Goal: Transaction & Acquisition: Purchase product/service

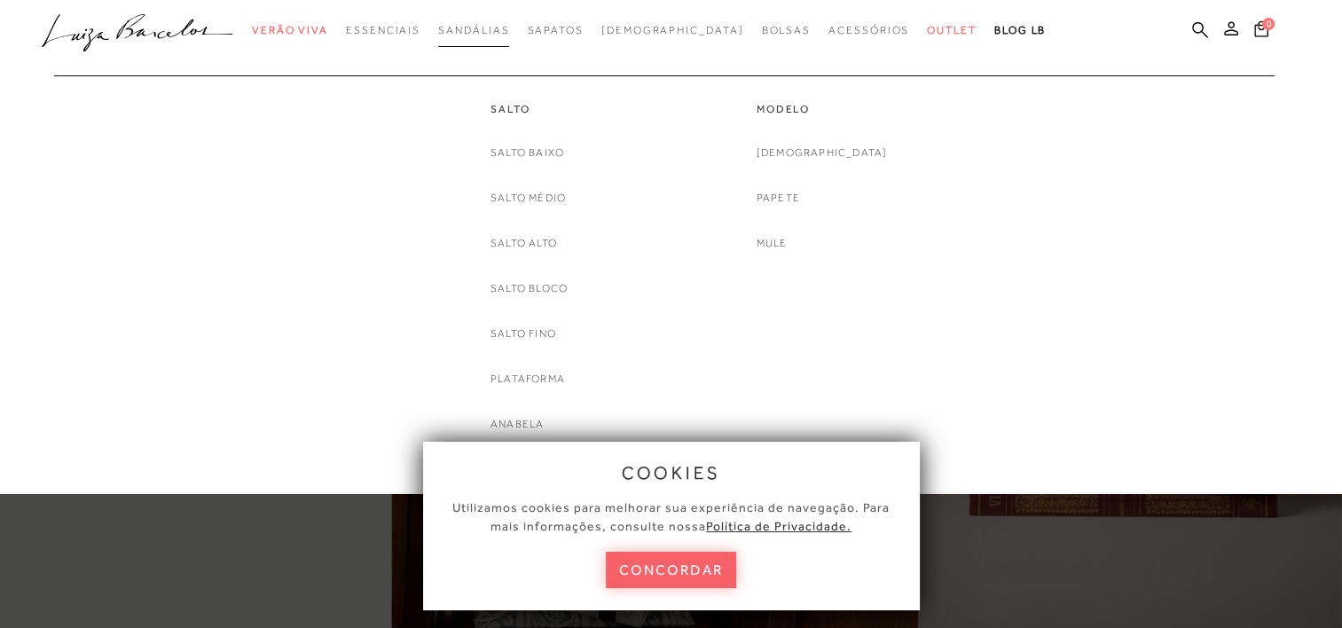
click at [509, 25] on span "Sandálias" at bounding box center [473, 30] width 71 height 12
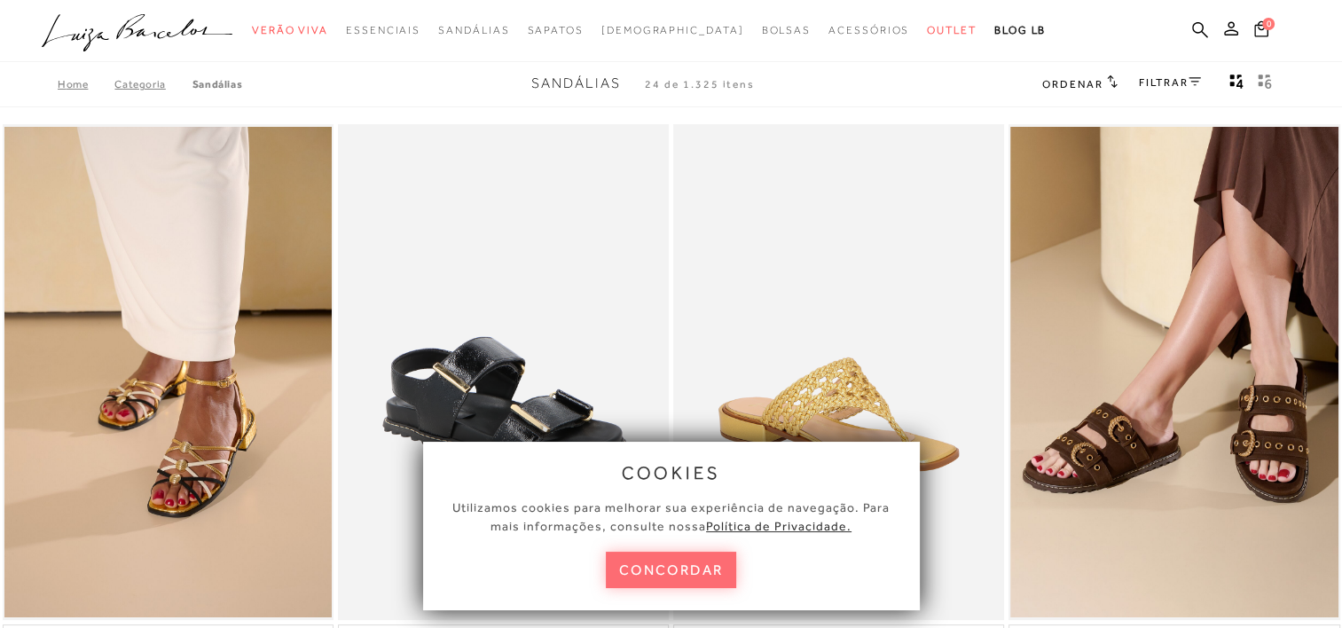
click at [676, 579] on button "concordar" at bounding box center [671, 570] width 131 height 36
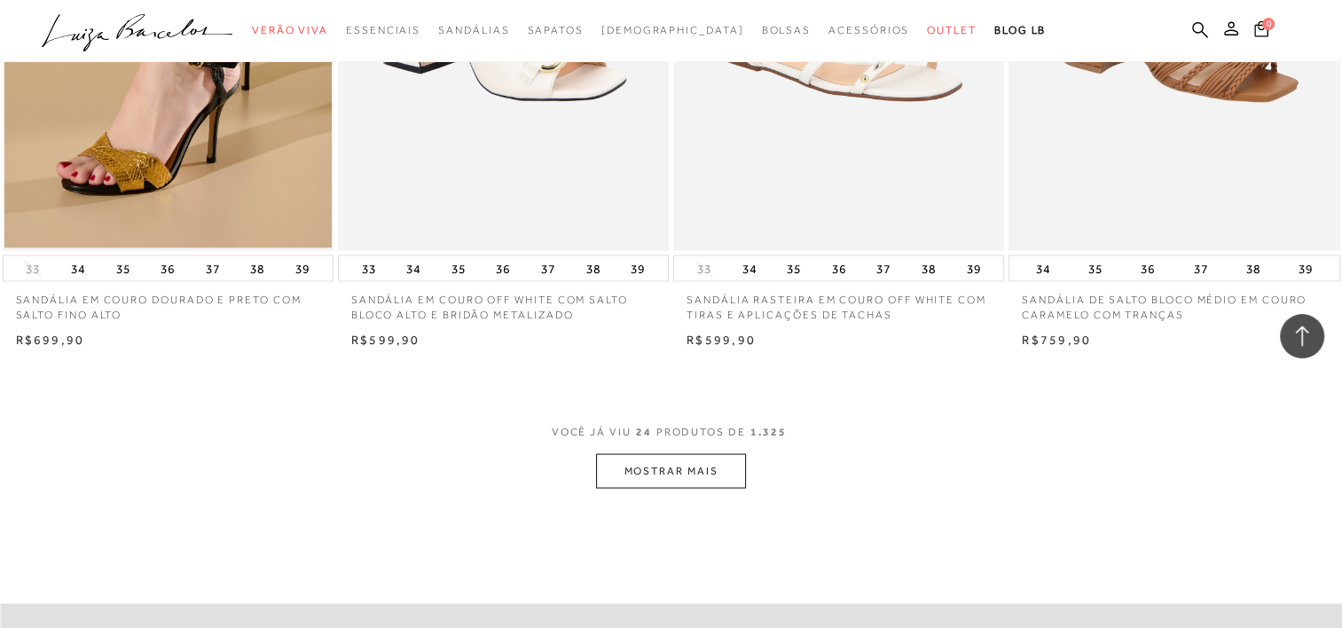
scroll to position [3454, 0]
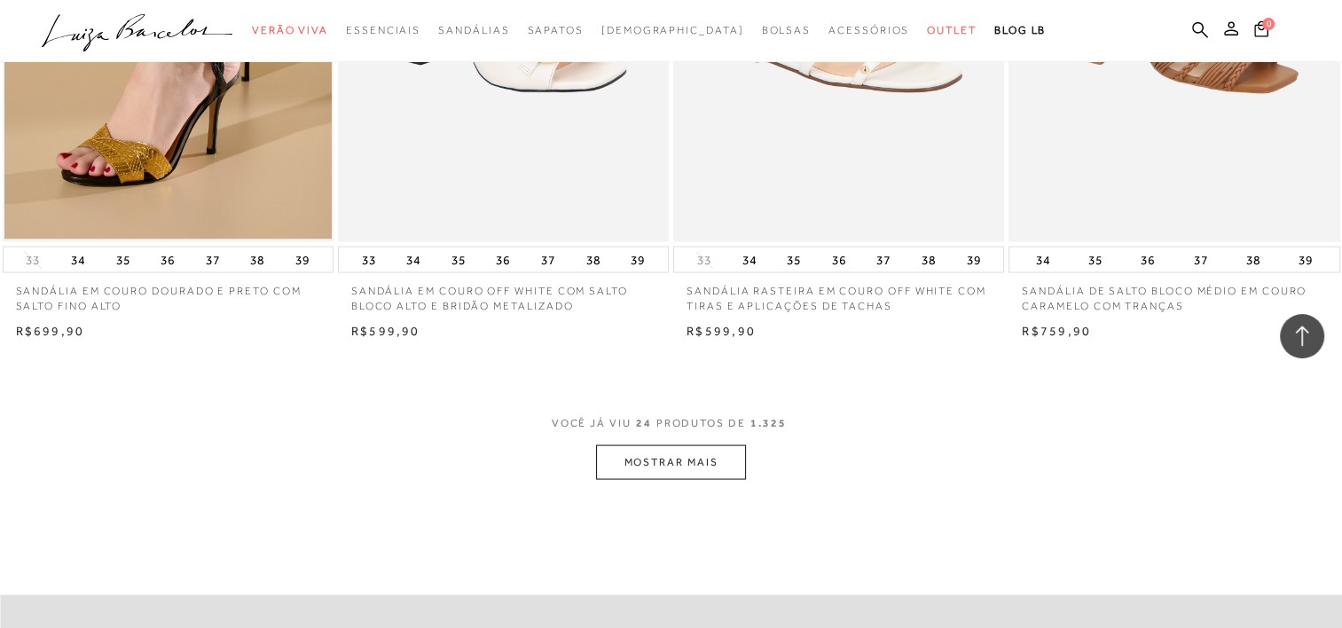
click at [629, 440] on span "VOCÊ JÁ VIU 24 PRODUTOS DE 1.325" at bounding box center [672, 429] width 240 height 32
click at [629, 475] on button "MOSTRAR MAIS" at bounding box center [670, 462] width 149 height 35
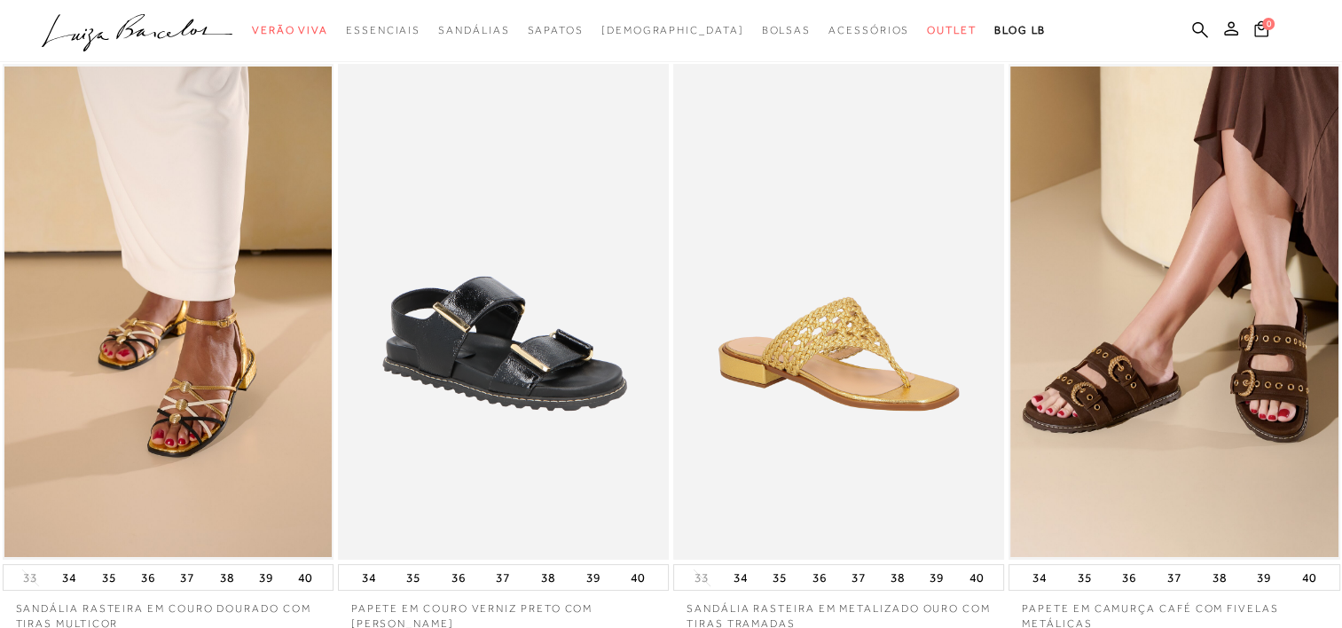
scroll to position [0, 0]
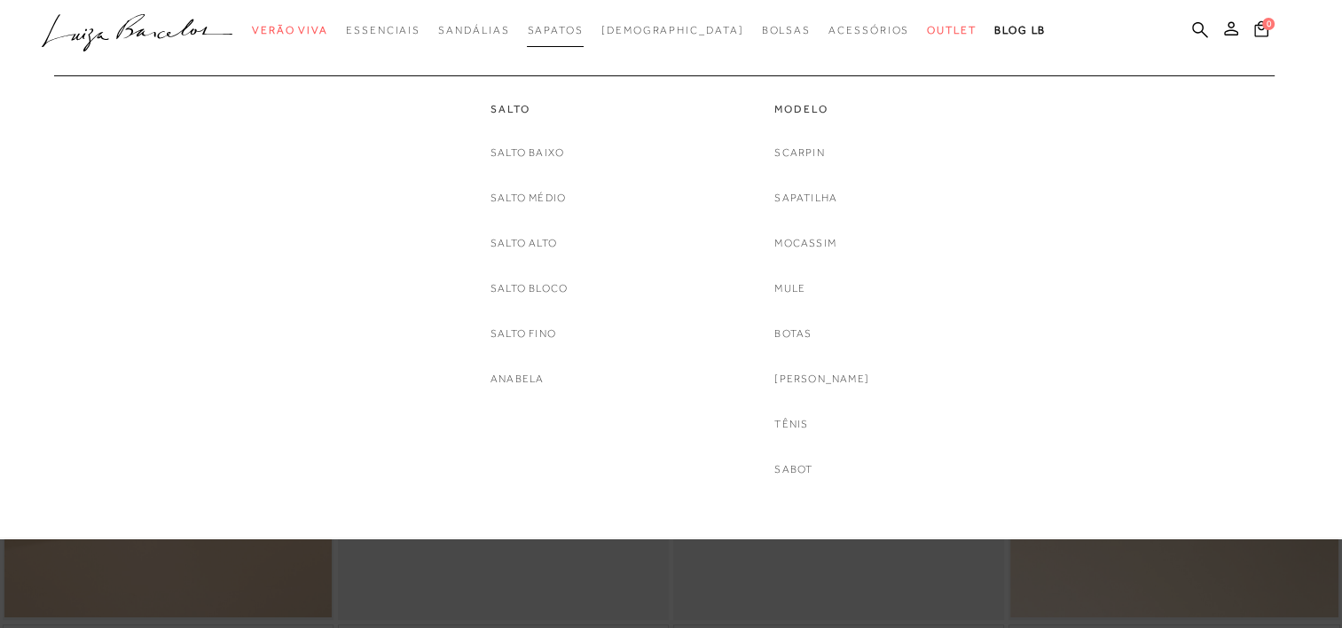
click at [583, 26] on span "Sapatos" at bounding box center [555, 30] width 56 height 12
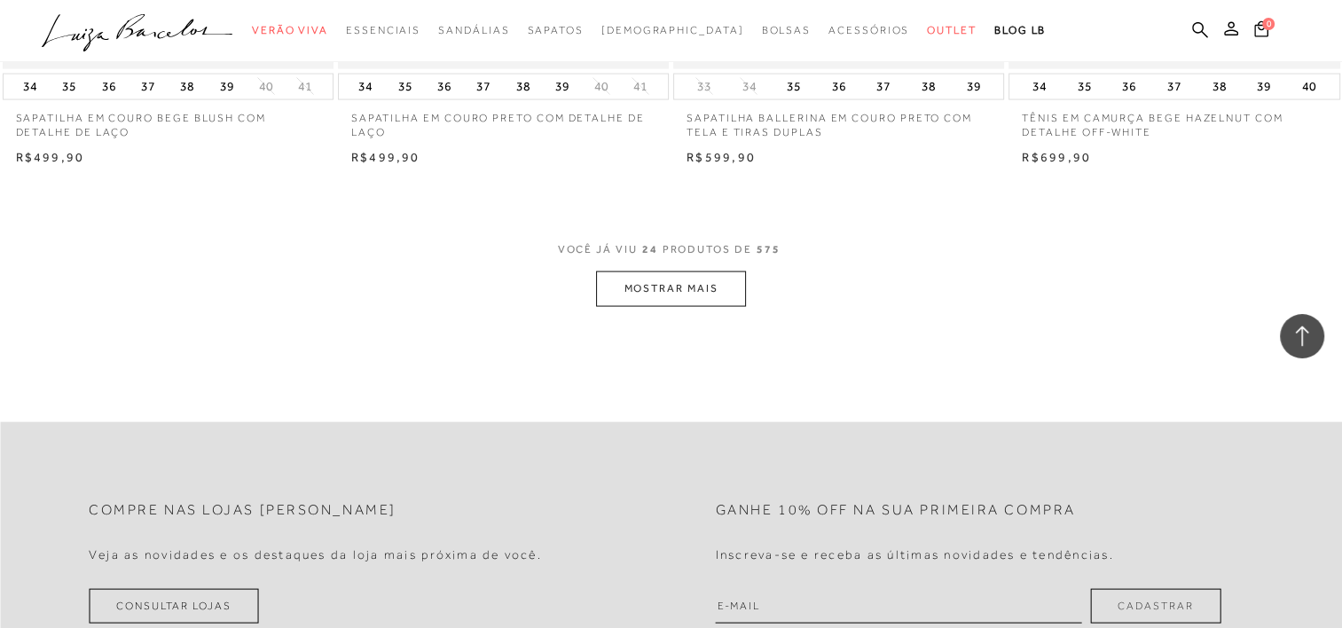
scroll to position [3613, 0]
click at [666, 279] on button "MOSTRAR MAIS" at bounding box center [670, 289] width 149 height 35
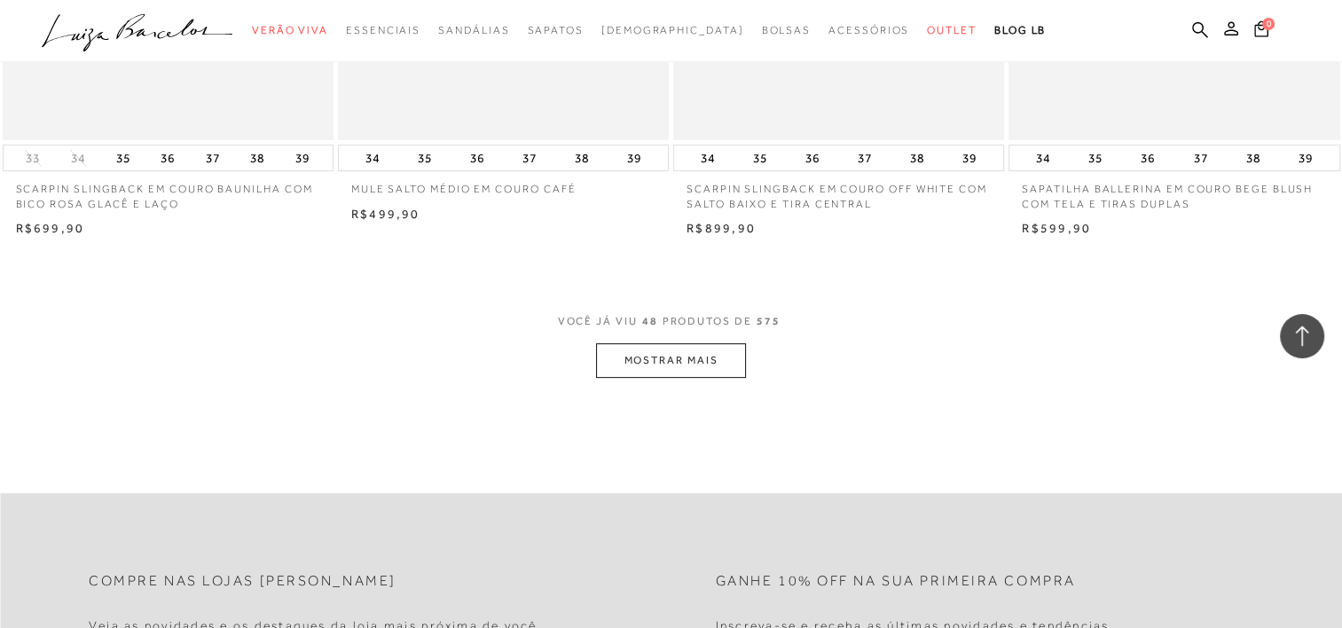
scroll to position [7219, 0]
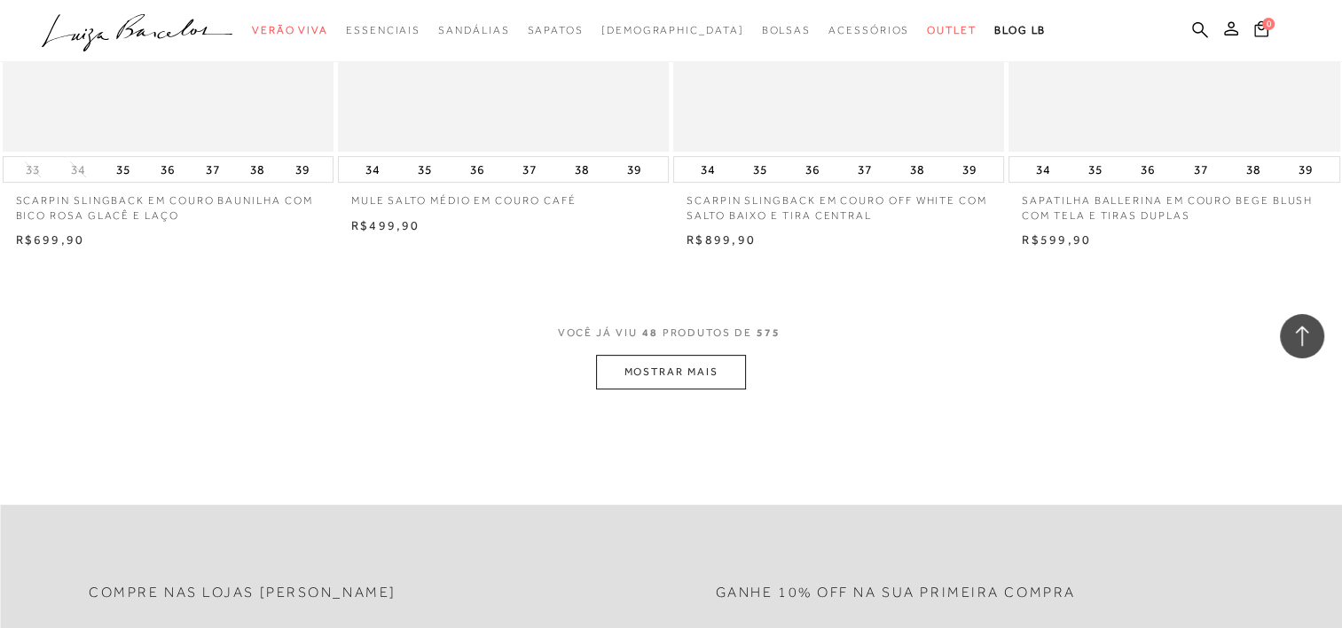
click at [702, 366] on button "MOSTRAR MAIS" at bounding box center [670, 372] width 149 height 35
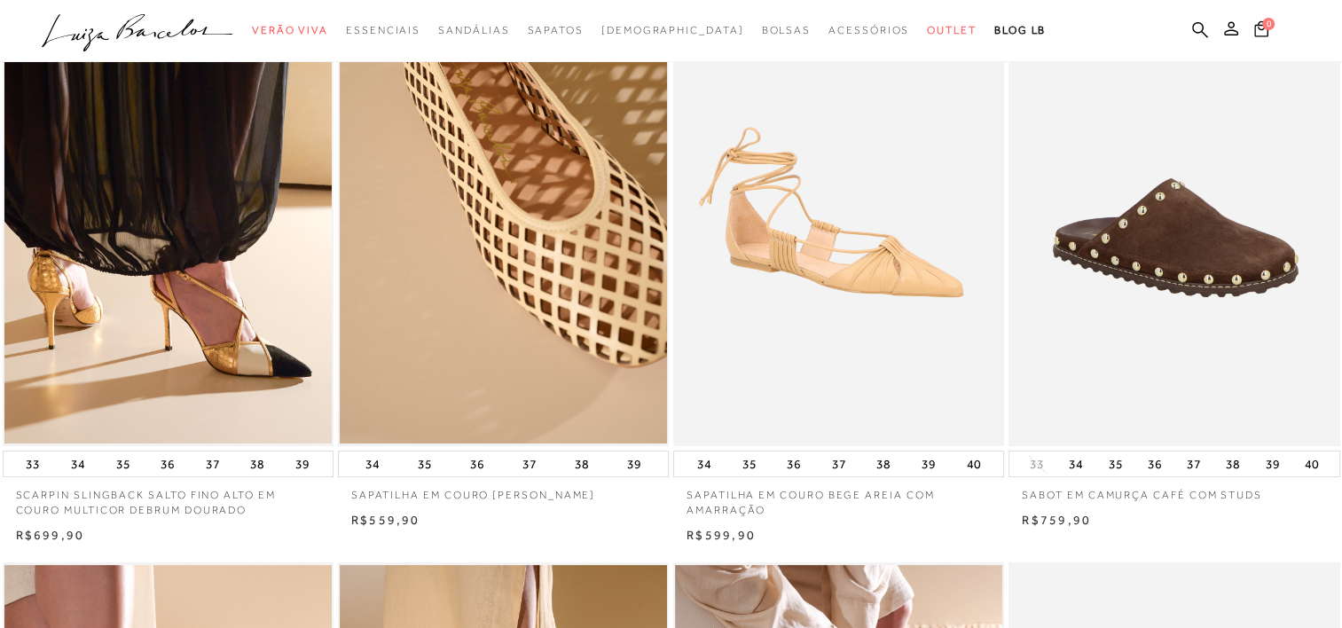
scroll to position [0, 0]
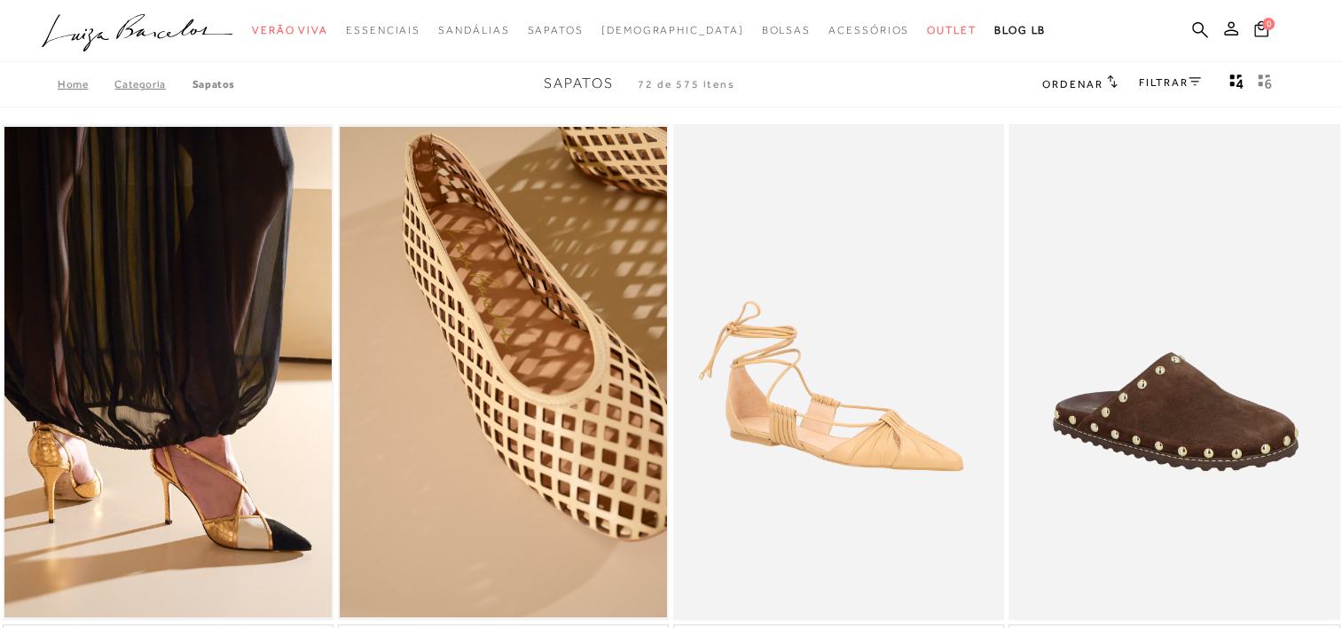
click at [1161, 84] on link "FILTRAR" at bounding box center [1170, 82] width 62 height 12
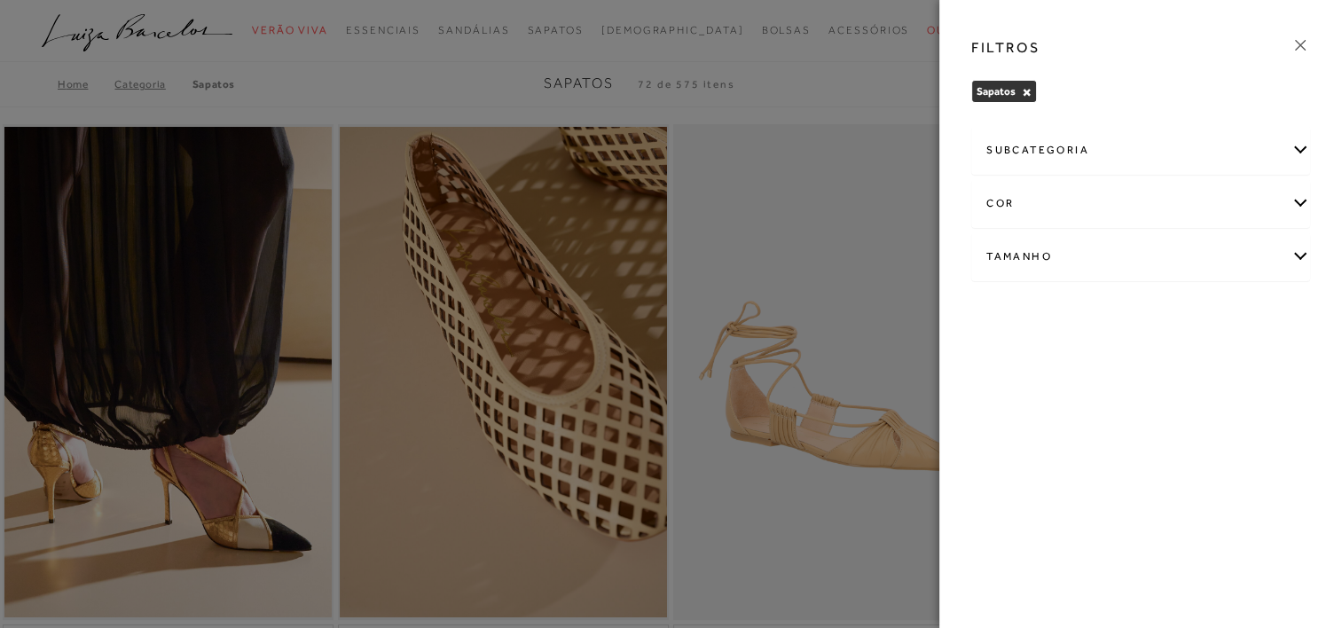
click at [1118, 245] on div "Tamanho" at bounding box center [1140, 256] width 337 height 47
click at [1196, 319] on input "34" at bounding box center [1191, 317] width 18 height 18
checkbox input "true"
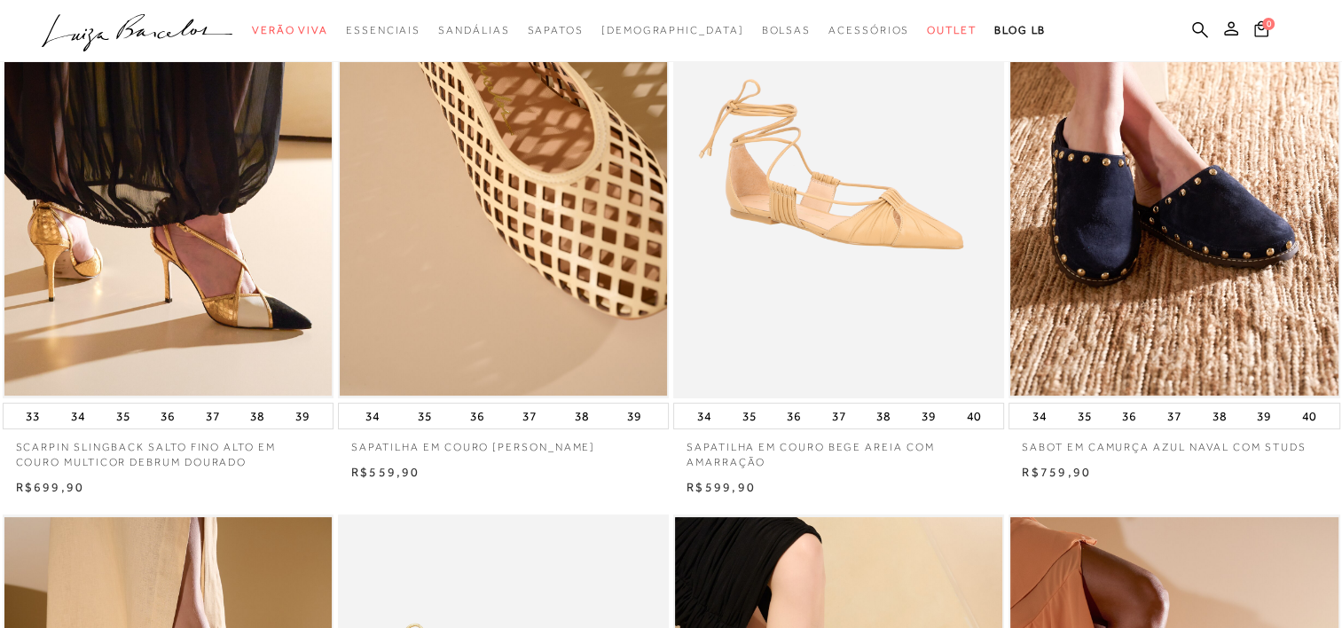
scroll to position [258, 0]
click at [167, 224] on img at bounding box center [167, 150] width 327 height 492
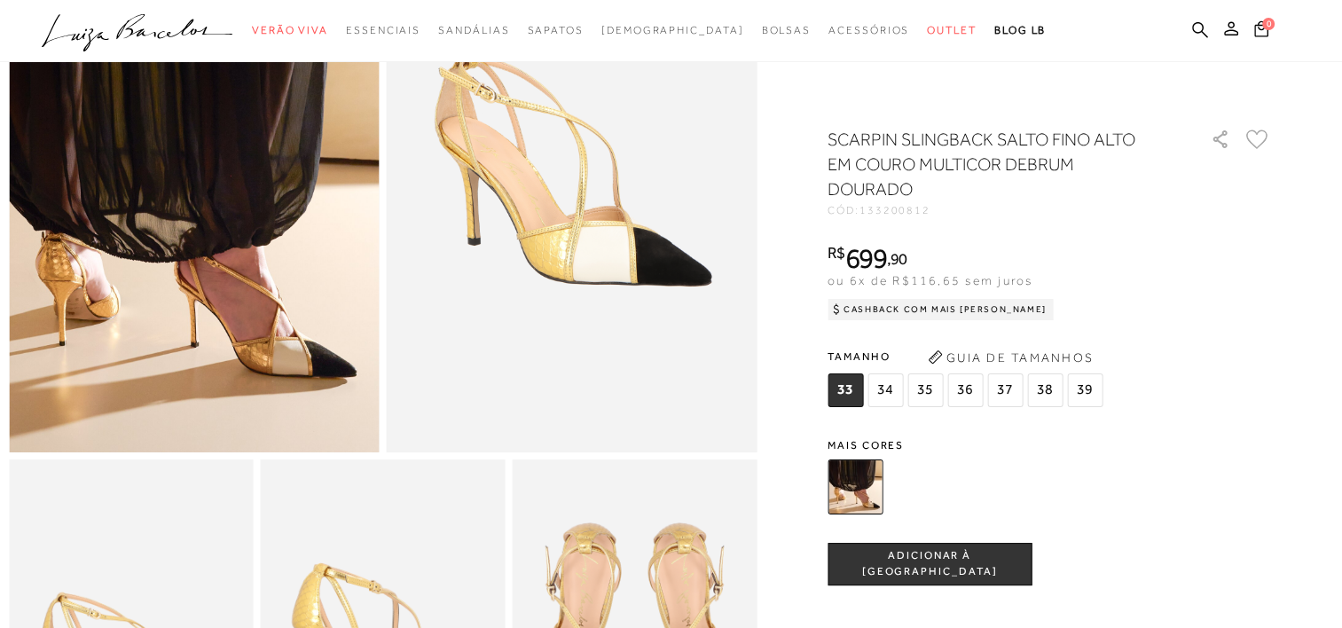
scroll to position [230, 0]
click at [989, 361] on button "Guia de Tamanhos" at bounding box center [1010, 357] width 177 height 28
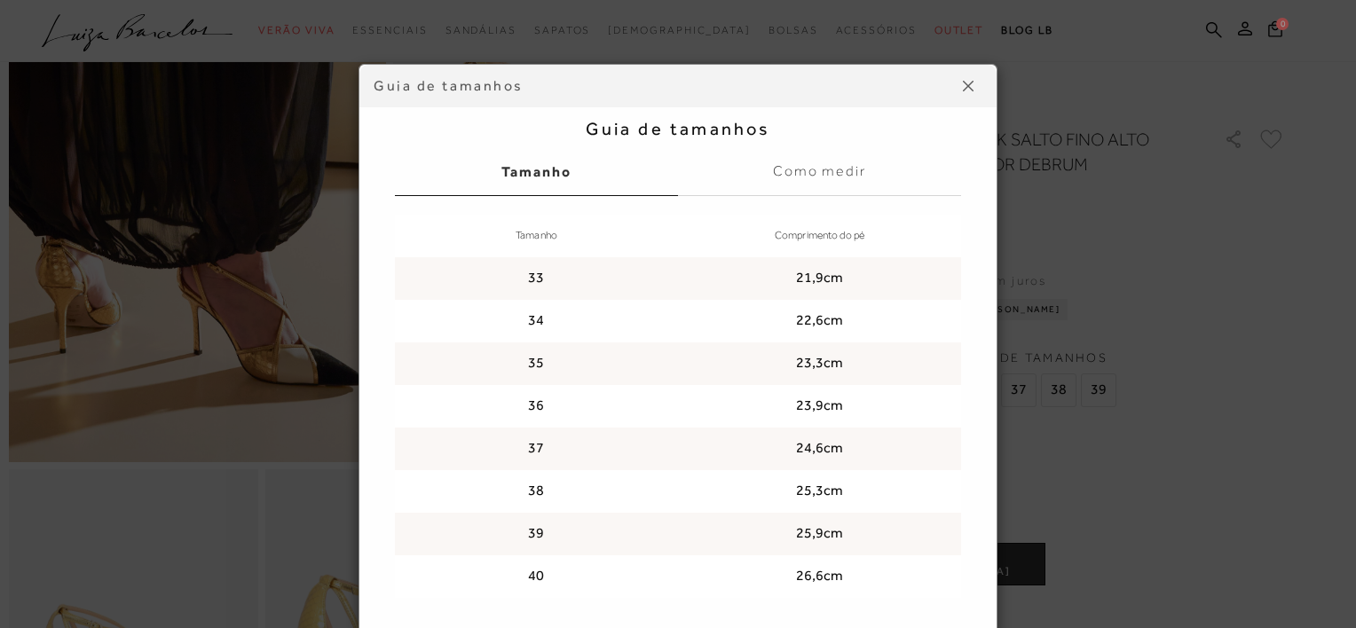
click at [1152, 263] on div "Guia de tamanhos Guia de tamanhos Tamanho Como medir Tamanho Comprimento do pé …" at bounding box center [678, 314] width 1356 height 628
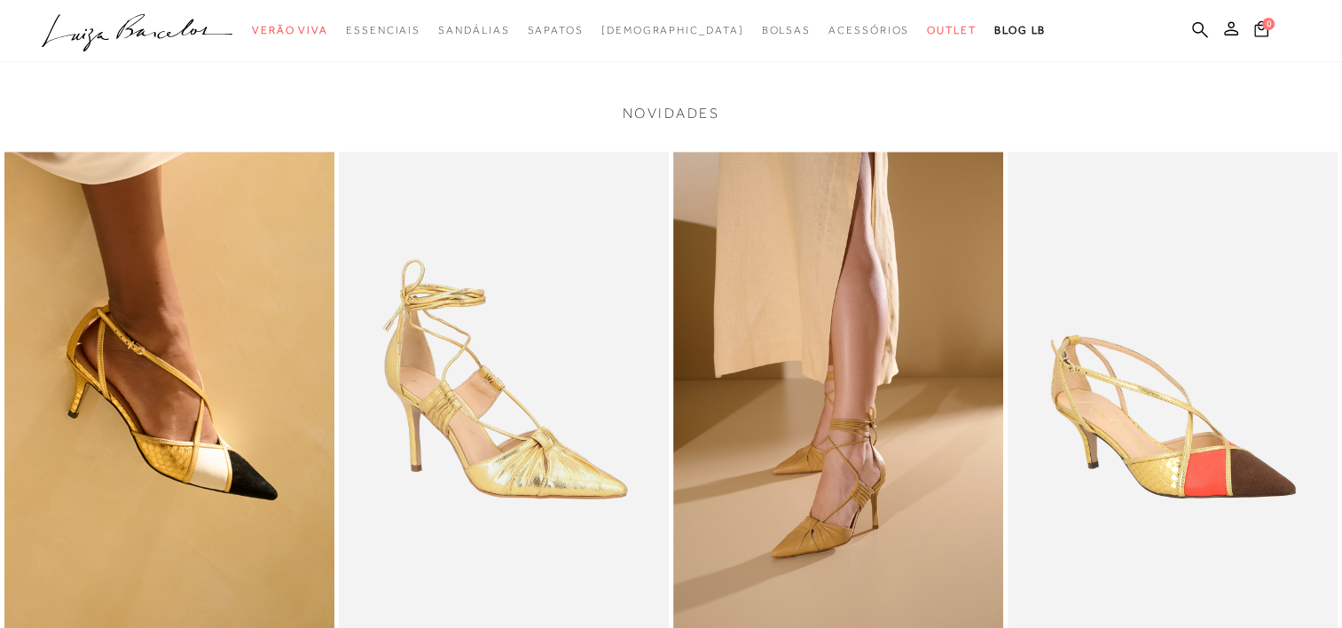
scroll to position [1835, 0]
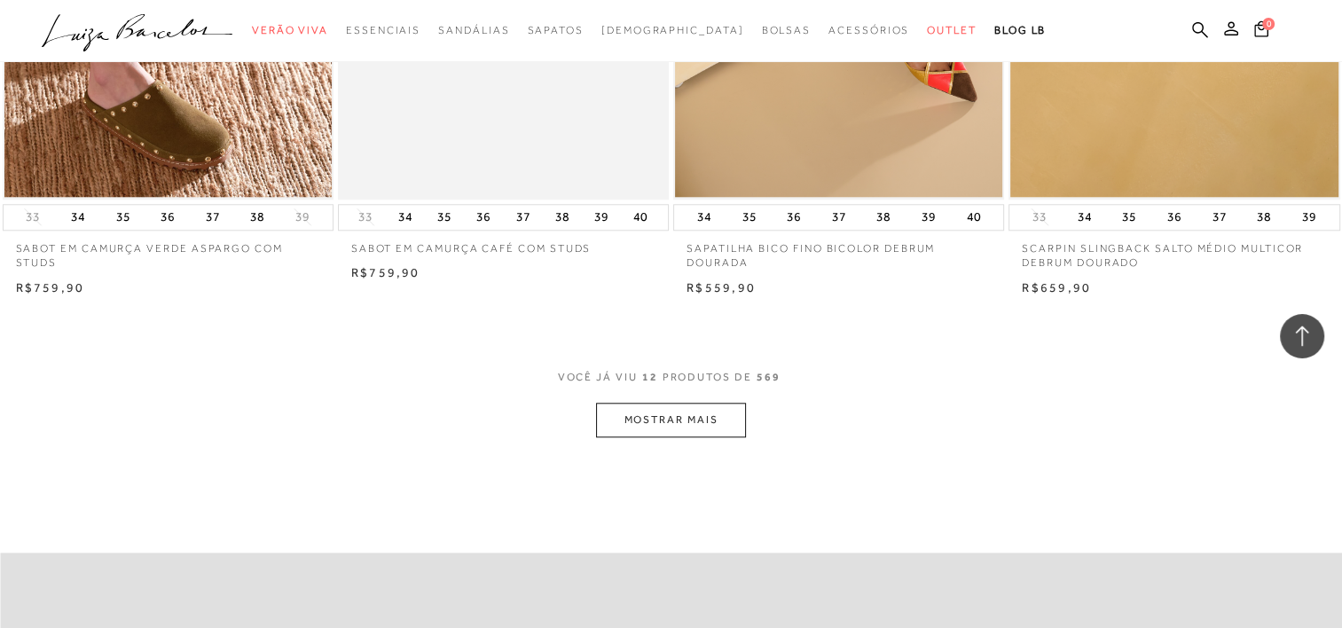
scroll to position [1696, 0]
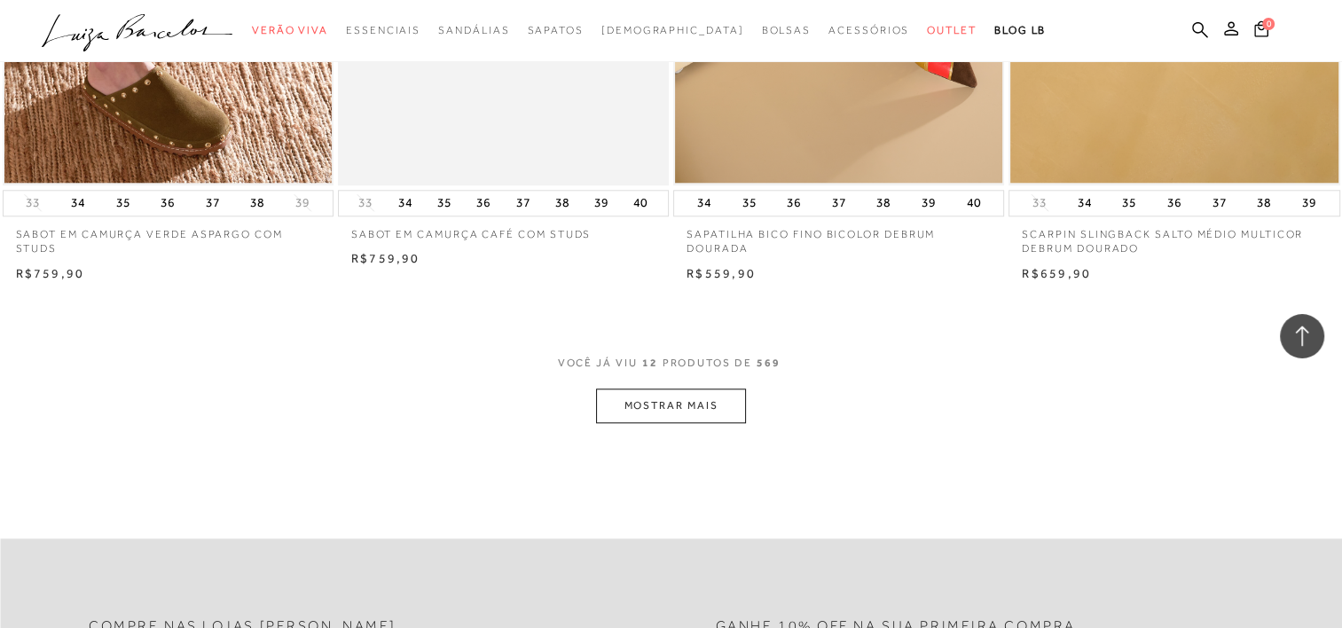
click at [659, 389] on button "MOSTRAR MAIS" at bounding box center [670, 406] width 149 height 35
click at [667, 396] on button "MOSTRAR MAIS" at bounding box center [670, 406] width 149 height 35
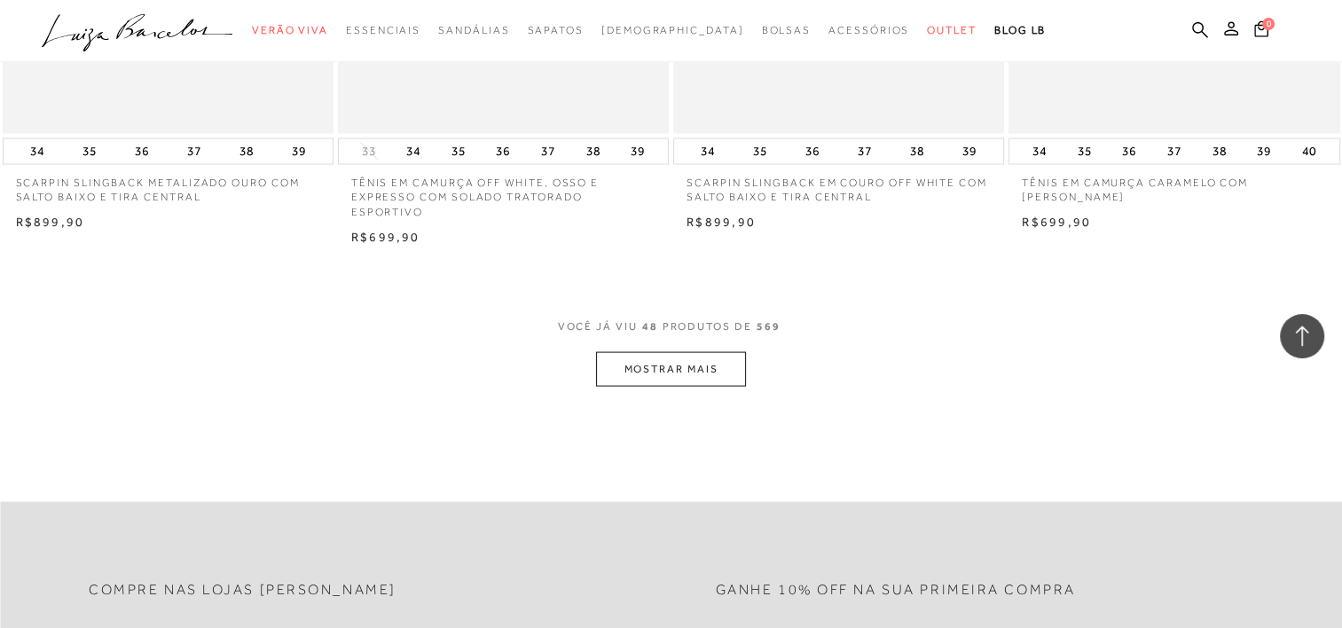
scroll to position [3581, 0]
click at [666, 380] on button "MOSTRAR MAIS" at bounding box center [670, 372] width 149 height 35
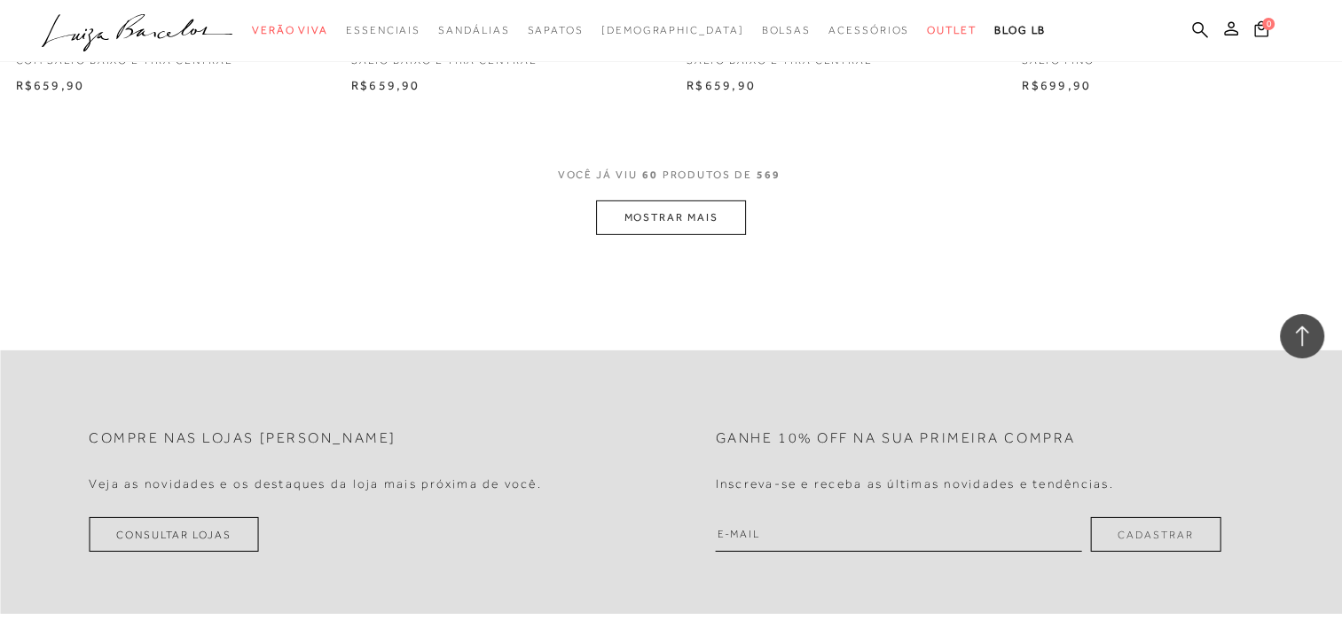
scroll to position [5574, 0]
click at [650, 216] on button "MOSTRAR MAIS" at bounding box center [670, 216] width 149 height 35
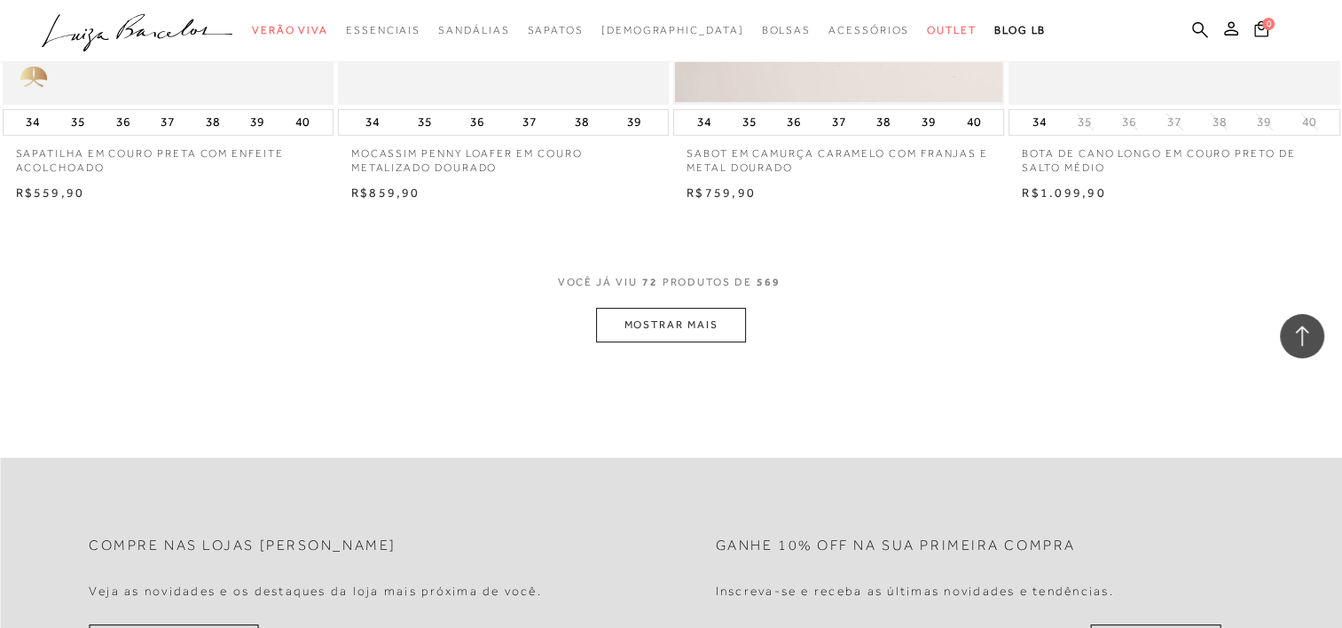
scroll to position [7265, 0]
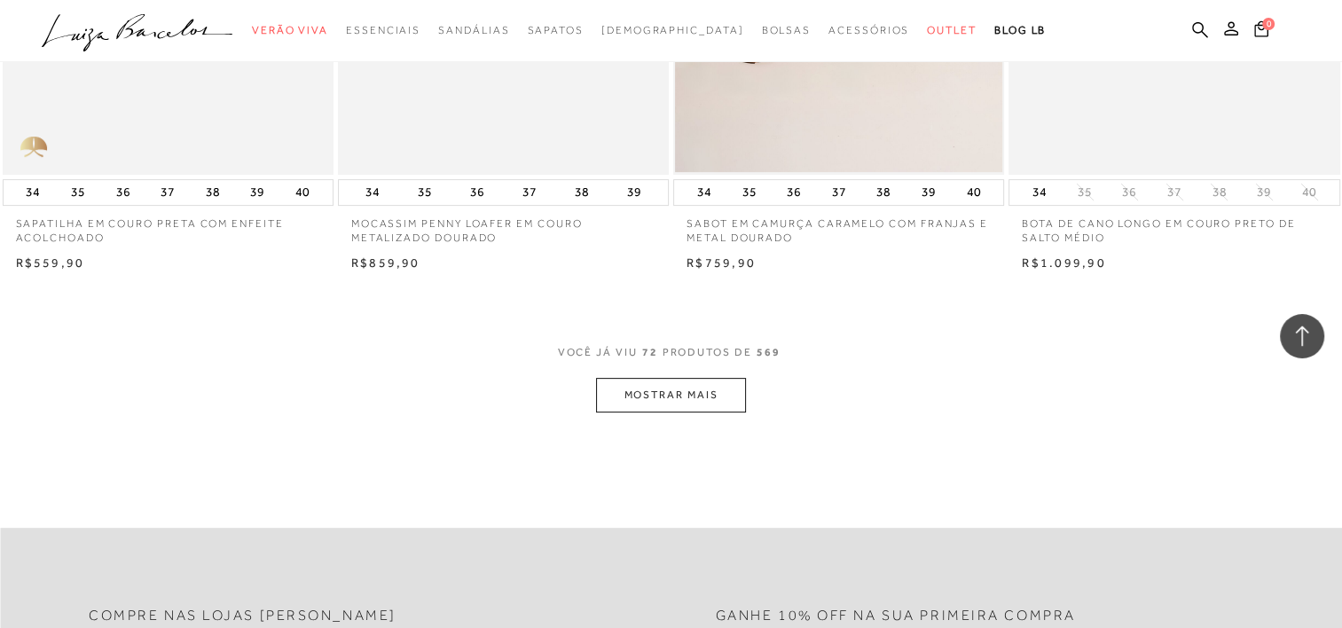
click at [664, 378] on button "MOSTRAR MAIS" at bounding box center [670, 395] width 149 height 35
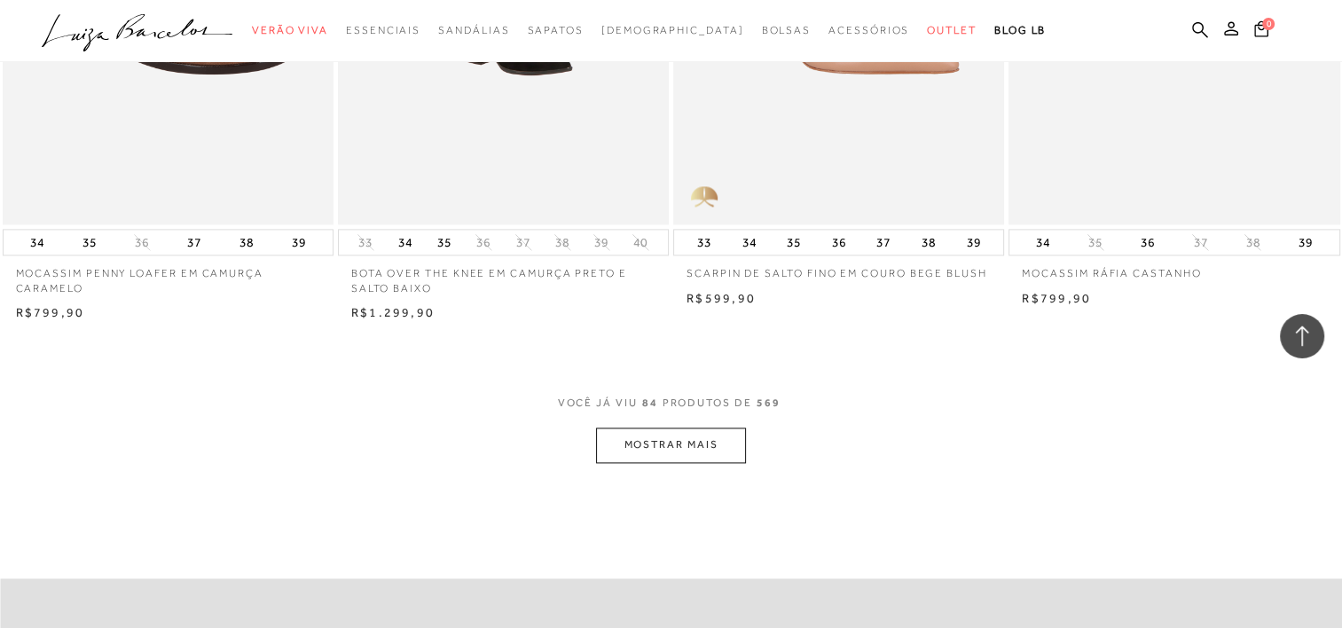
scroll to position [9053, 0]
click at [664, 432] on button "MOSTRAR MAIS" at bounding box center [670, 444] width 149 height 35
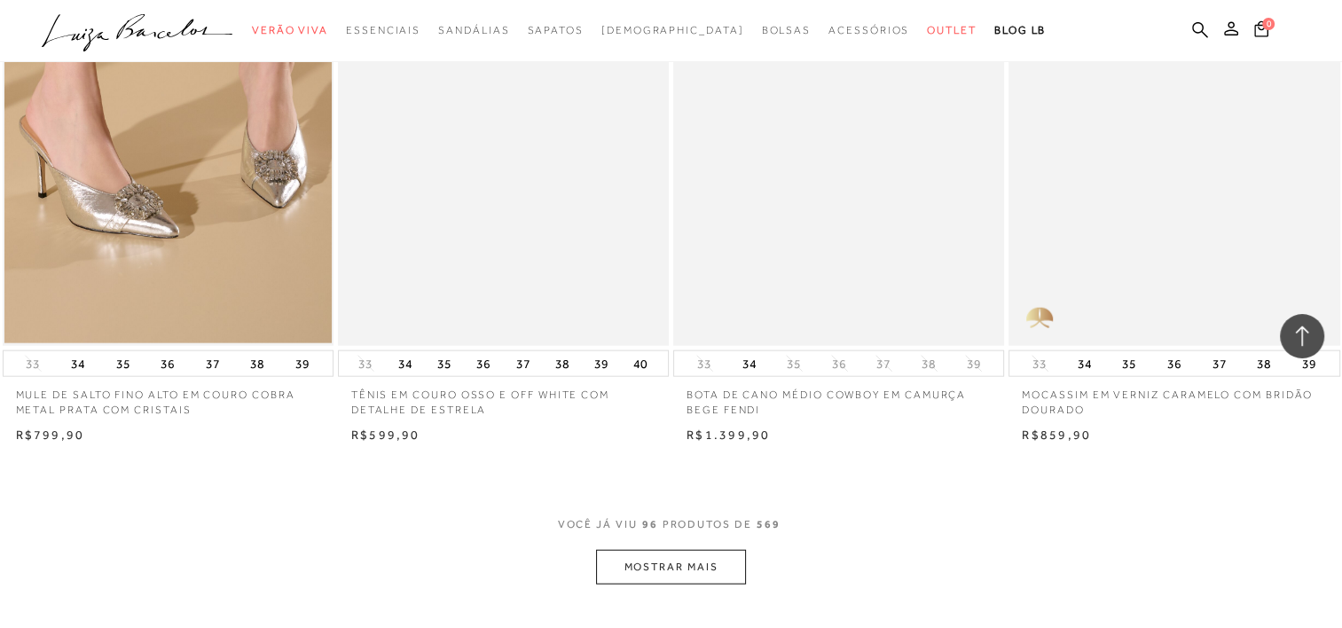
scroll to position [10813, 0]
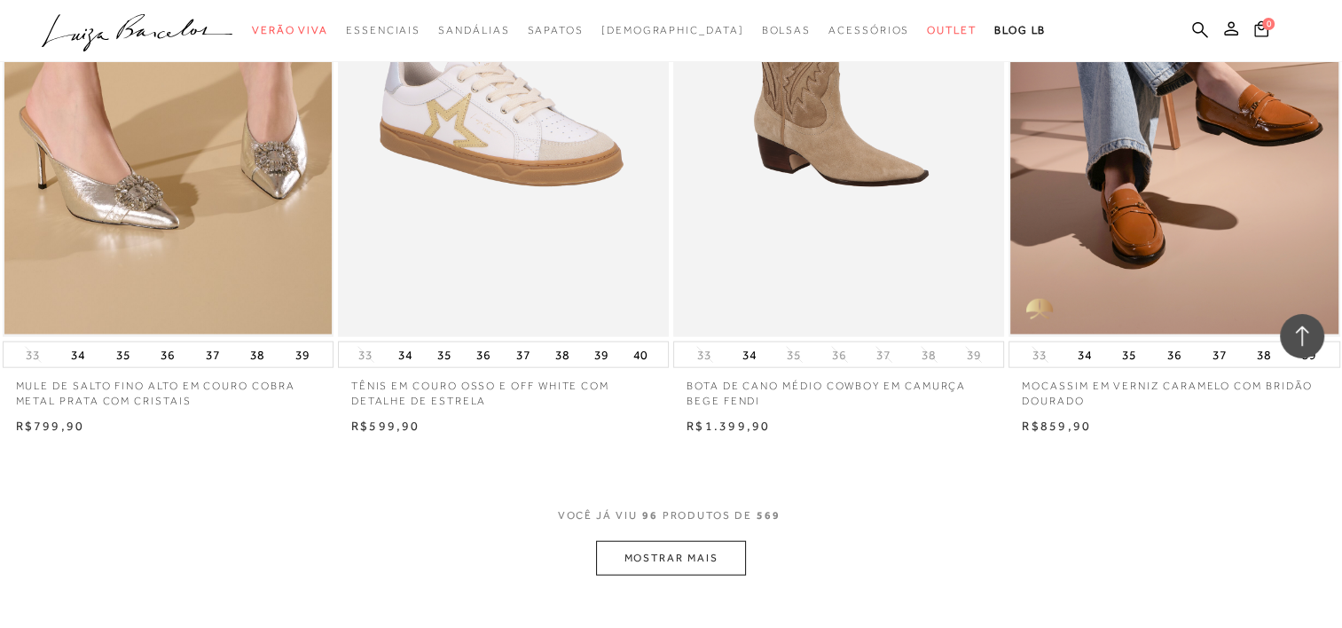
click at [677, 543] on button "MOSTRAR MAIS" at bounding box center [670, 558] width 149 height 35
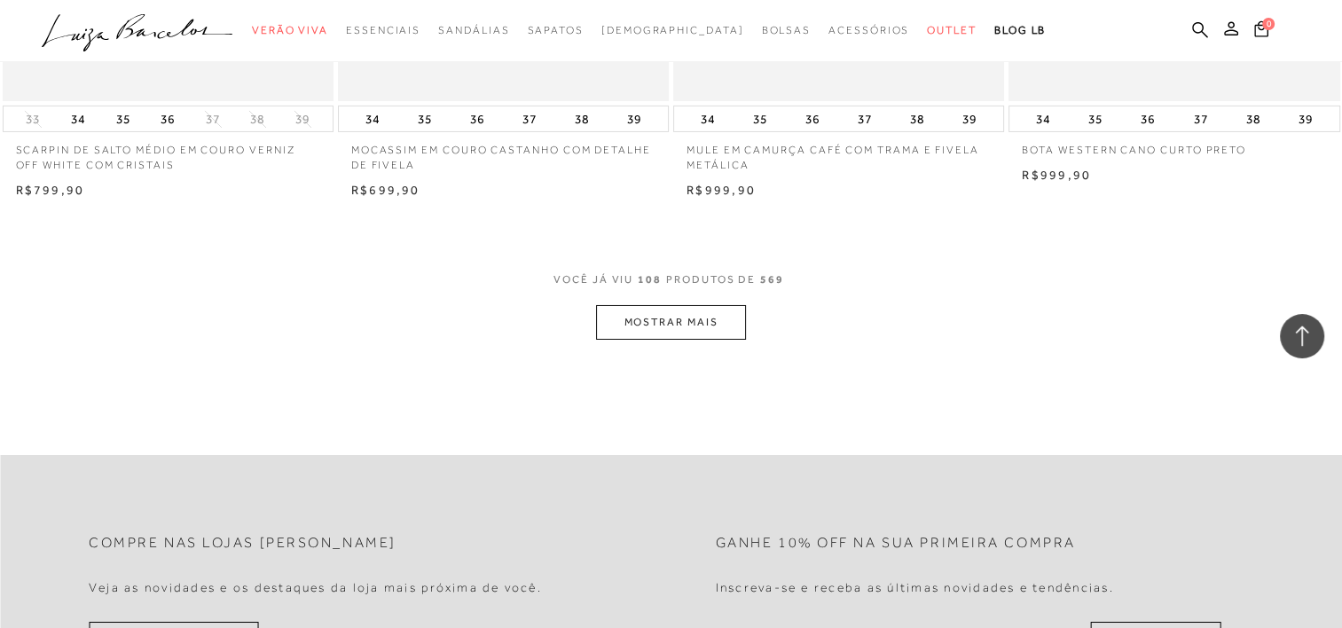
scroll to position [12883, 0]
click at [664, 308] on button "MOSTRAR MAIS" at bounding box center [670, 325] width 149 height 35
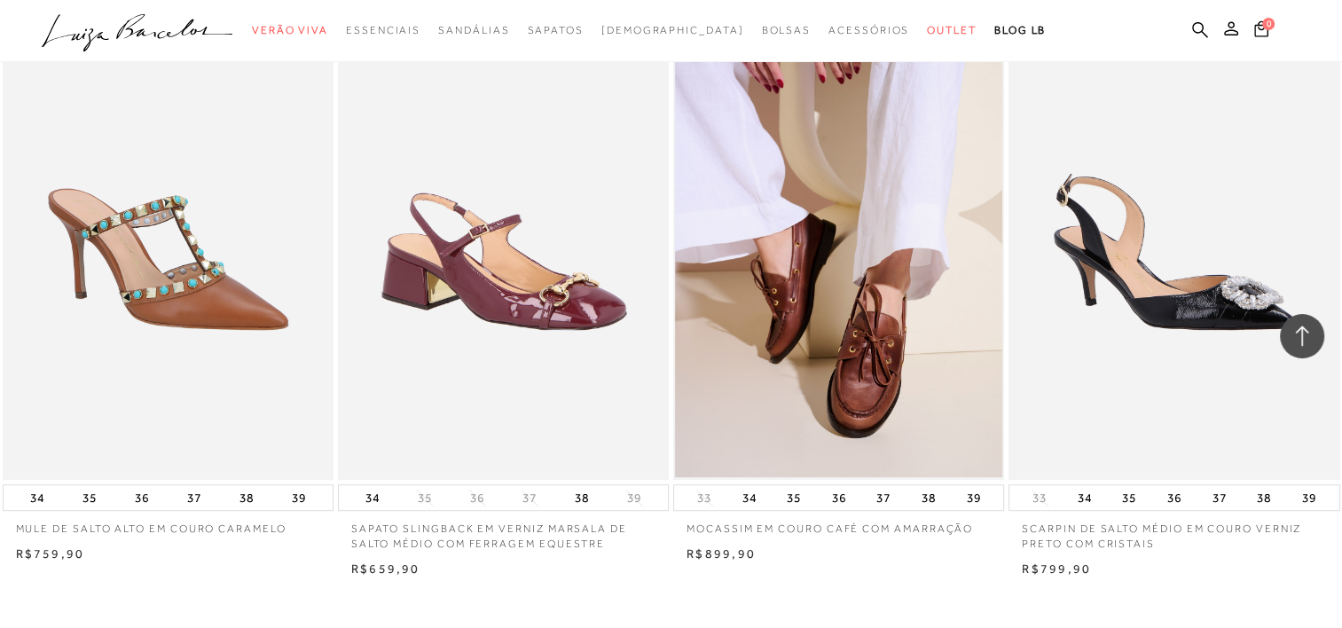
scroll to position [14342, 0]
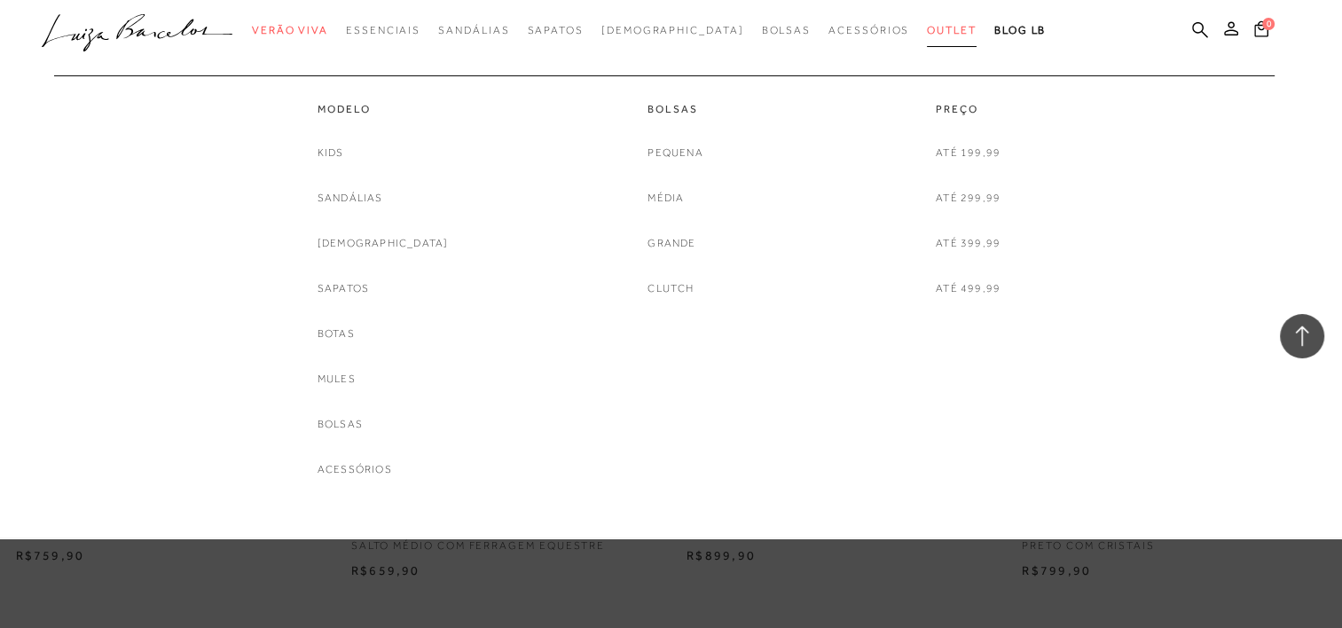
click at [927, 28] on span "Outlet" at bounding box center [952, 30] width 50 height 12
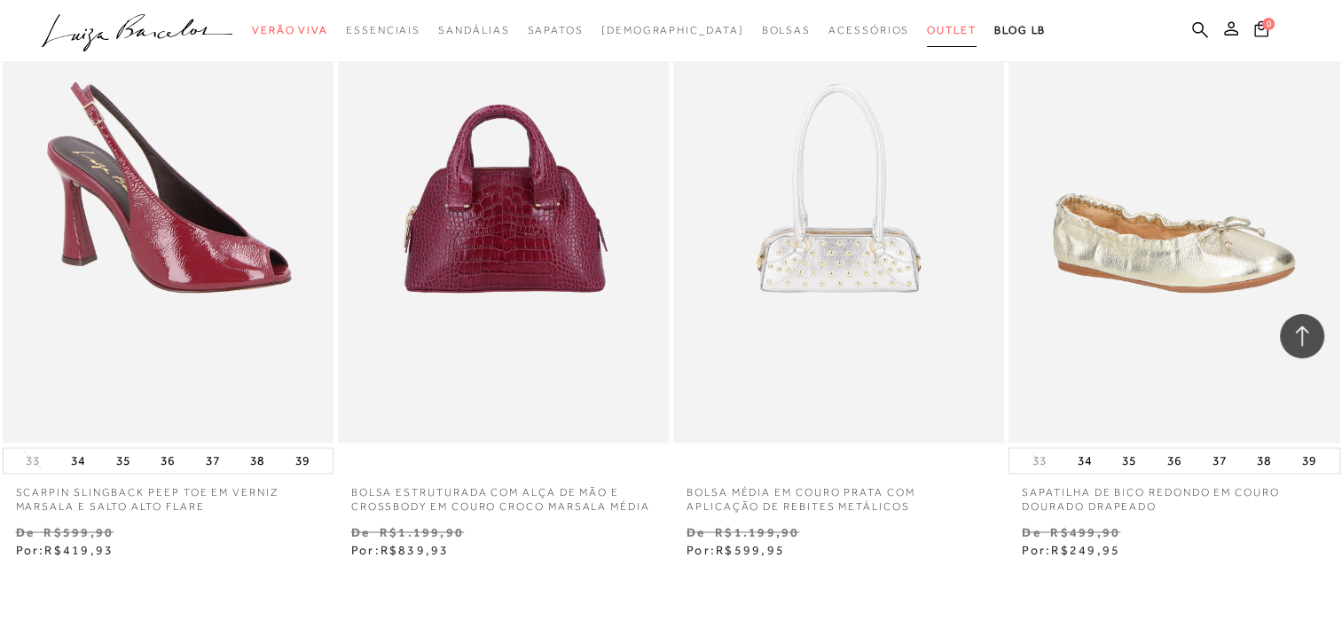
scroll to position [3737, 0]
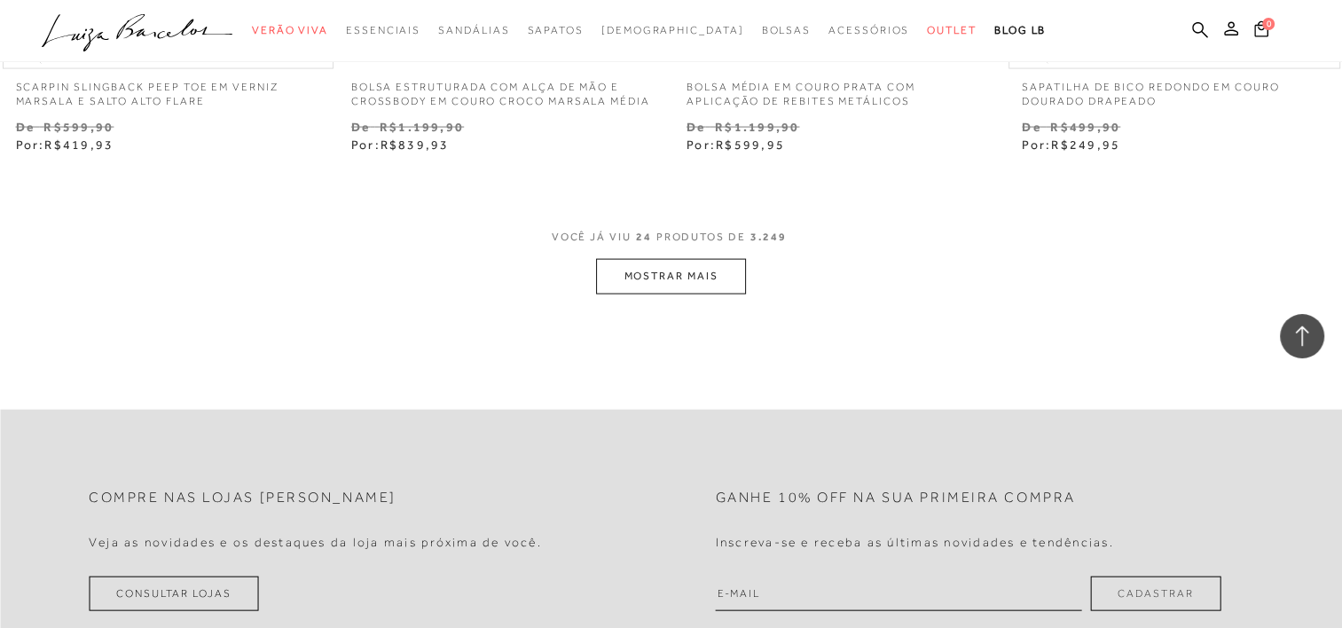
click at [658, 270] on button "MOSTRAR MAIS" at bounding box center [670, 276] width 149 height 35
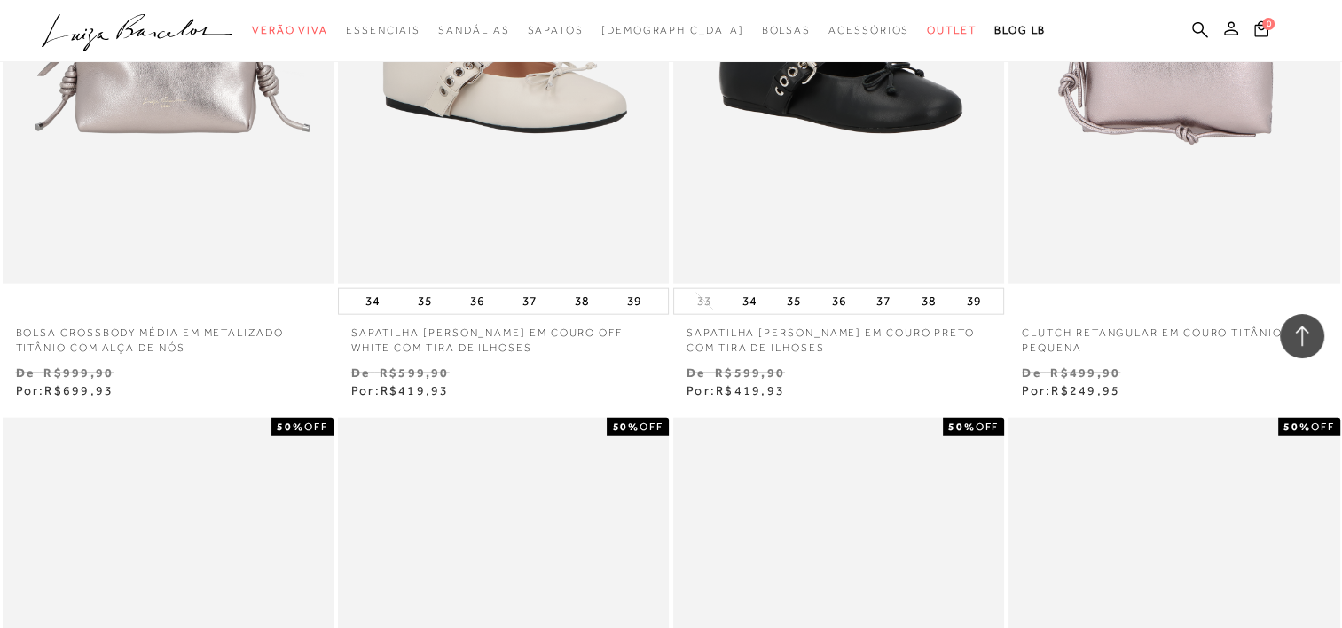
scroll to position [4127, 0]
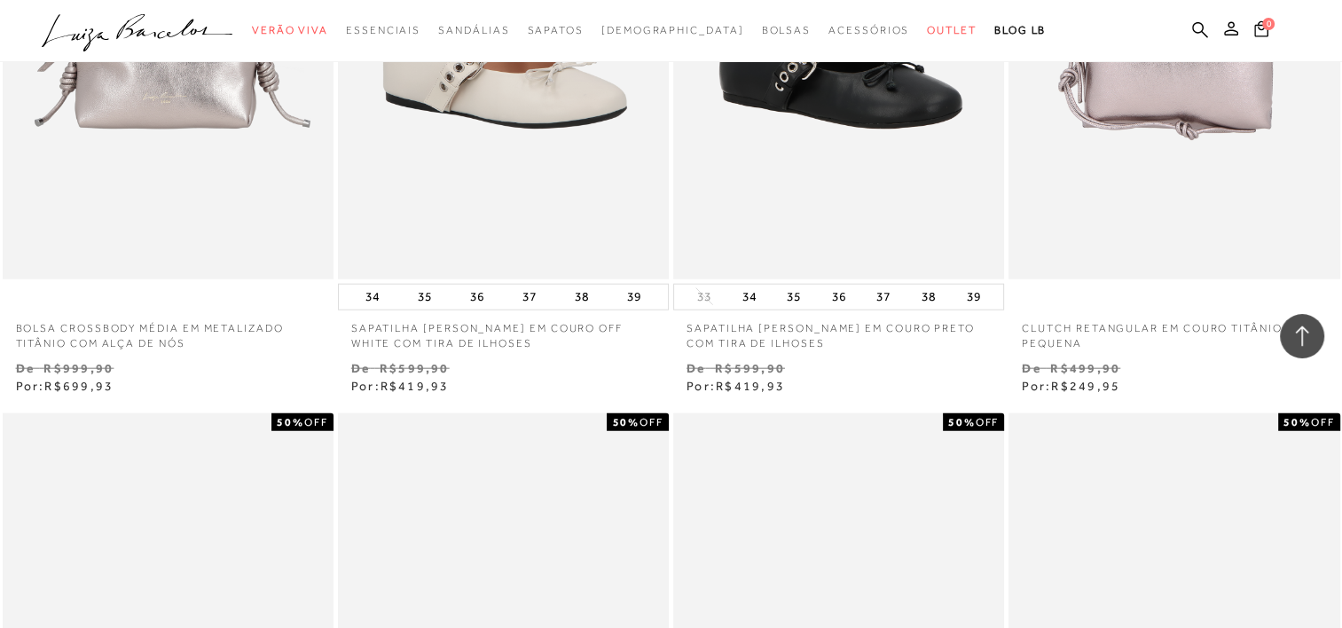
click at [1023, 34] on ul ".a{fill-rule:evenodd;} Verão Viva Em alta Favoritos das Influenciadoras Apostas…" at bounding box center [658, 30] width 1232 height 33
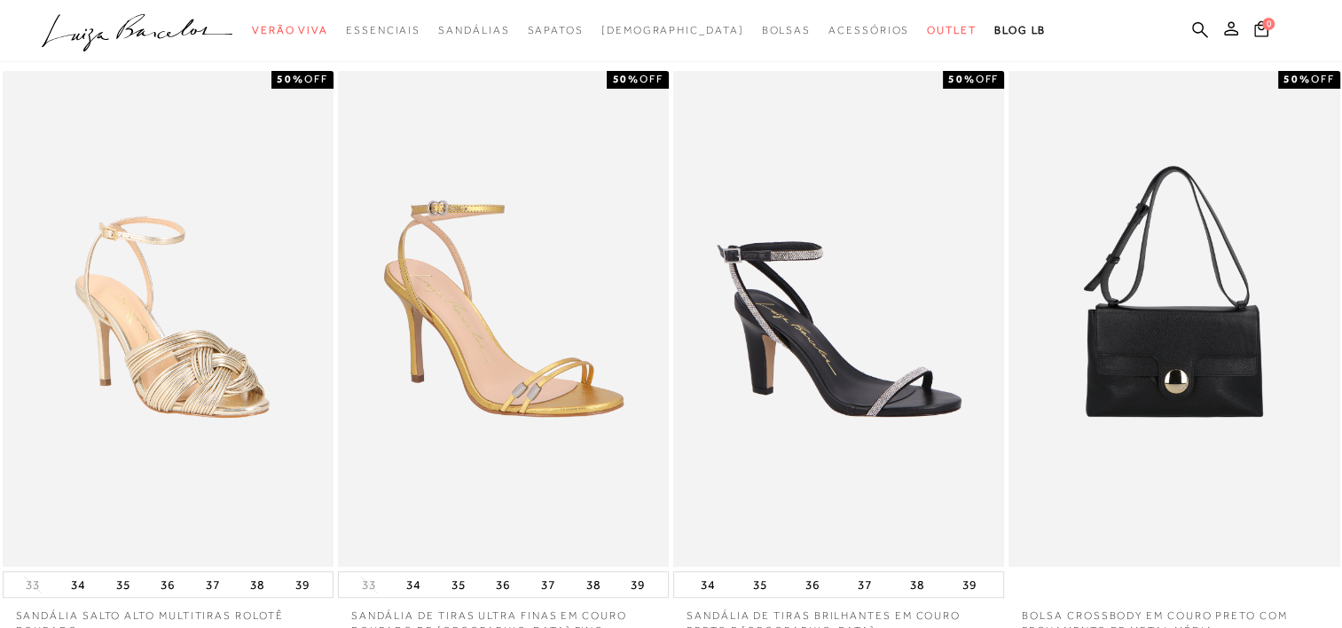
scroll to position [0, 0]
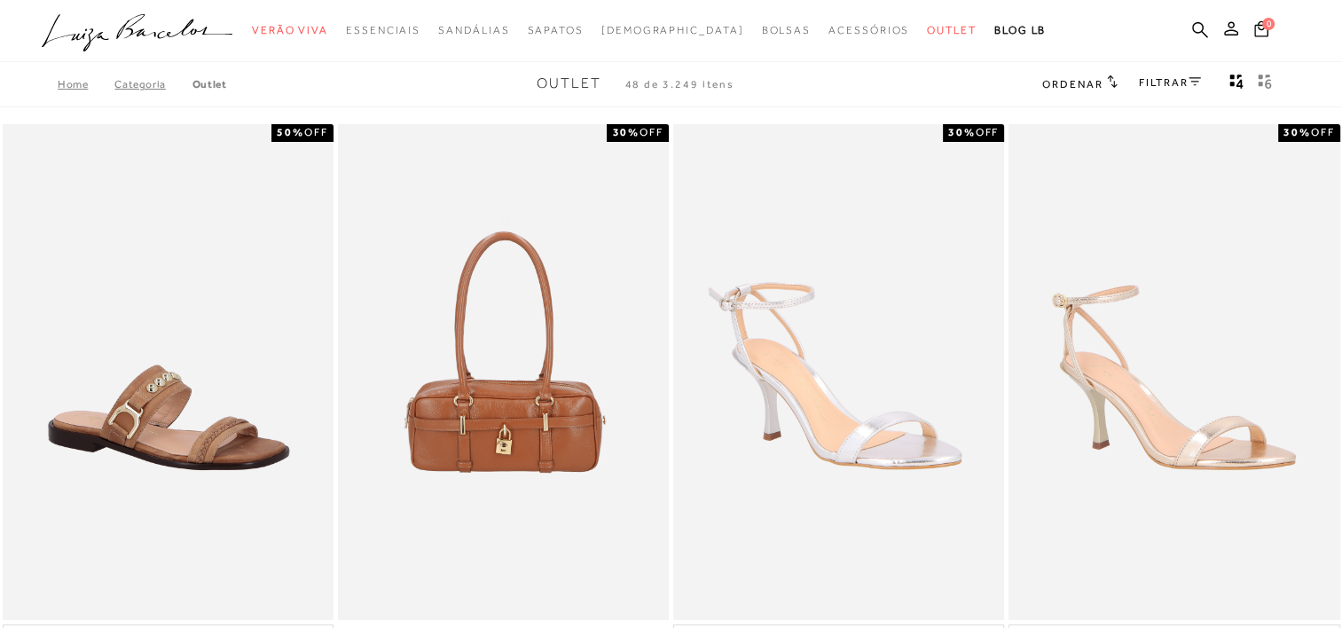
click at [1171, 76] on link "FILTRAR" at bounding box center [1170, 82] width 62 height 12
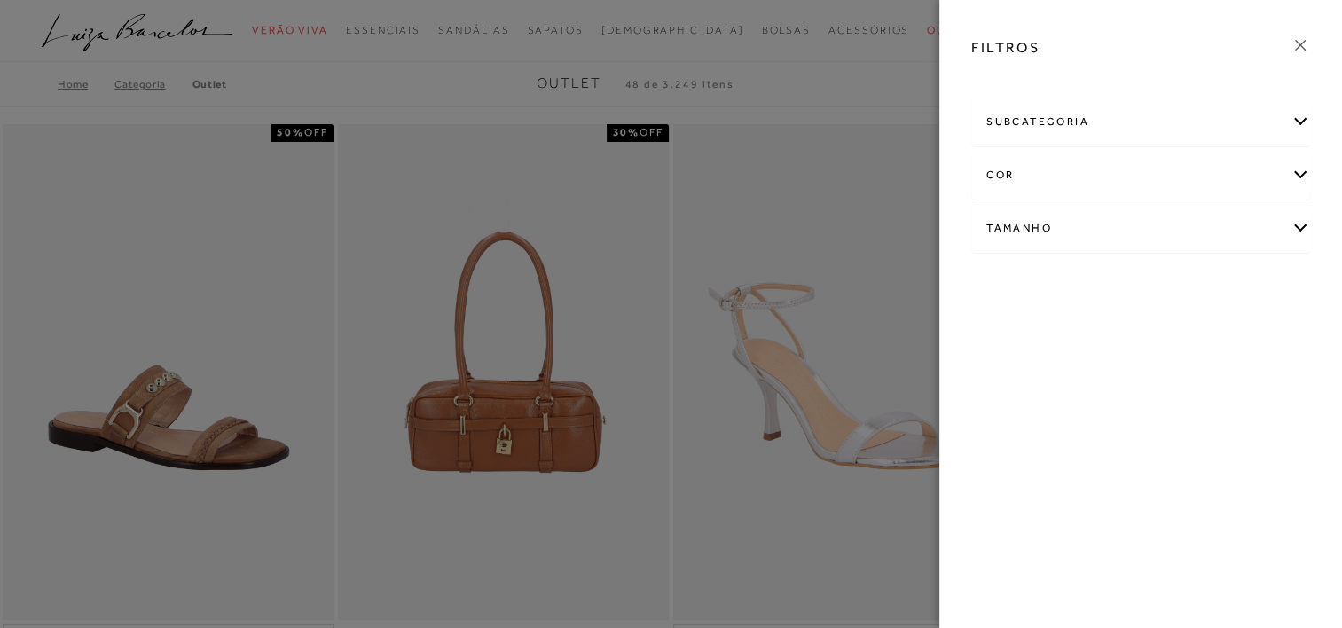
click at [1299, 37] on icon at bounding box center [1301, 45] width 20 height 20
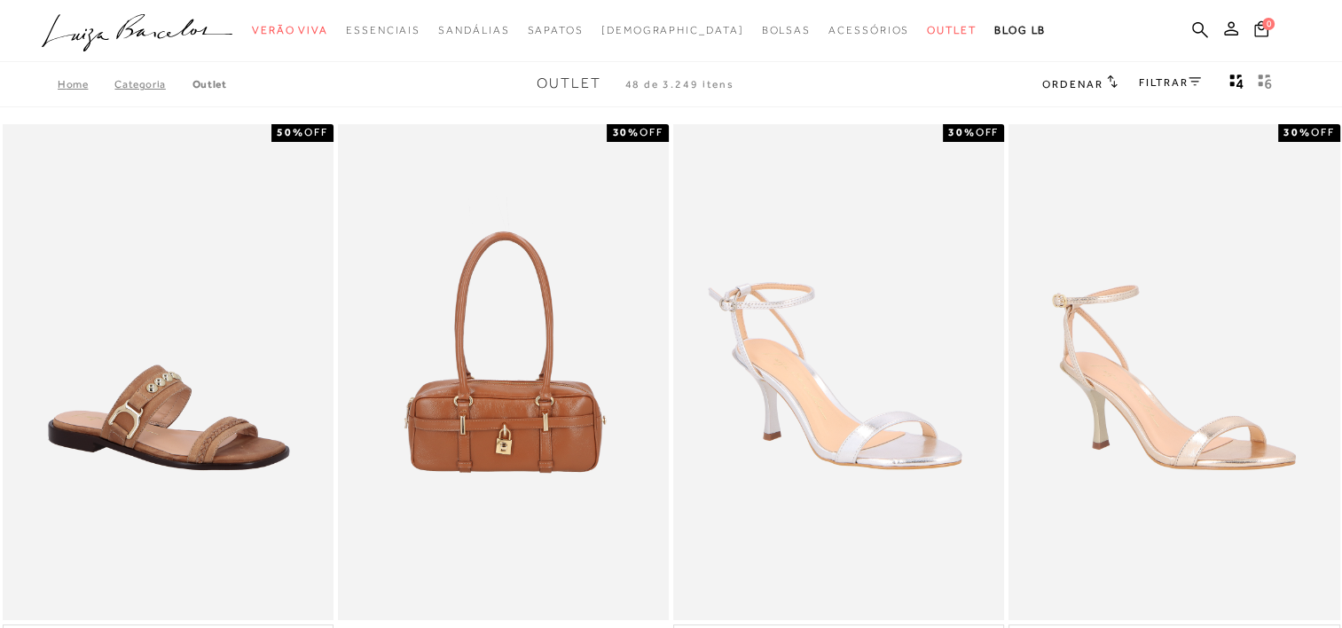
click at [1093, 82] on span "Ordenar" at bounding box center [1073, 84] width 60 height 12
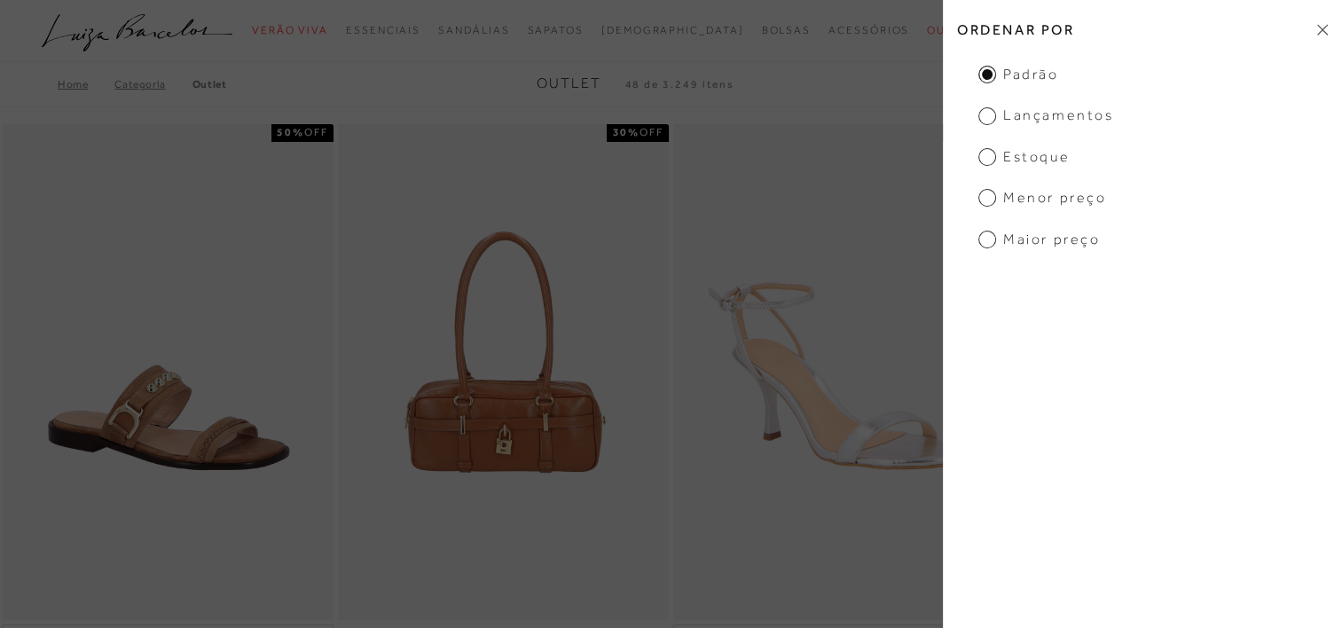
click at [988, 193] on span "Menor preço" at bounding box center [1043, 198] width 128 height 20
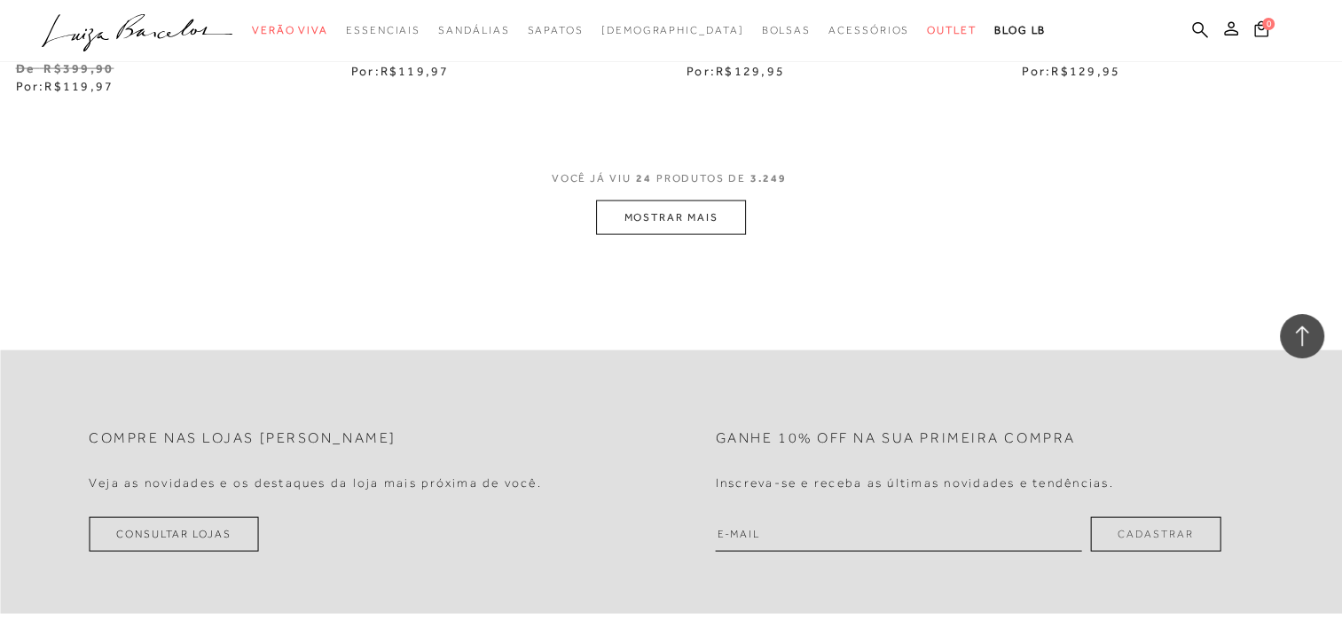
scroll to position [3774, 0]
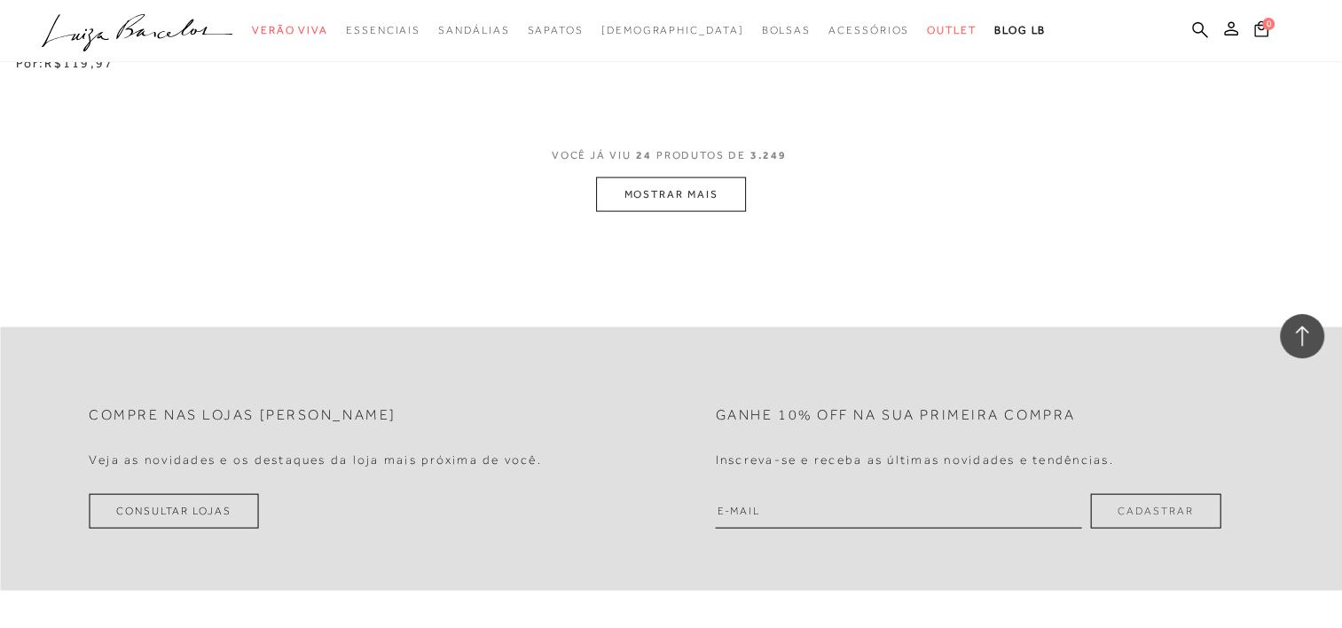
click at [706, 193] on button "MOSTRAR MAIS" at bounding box center [670, 194] width 149 height 35
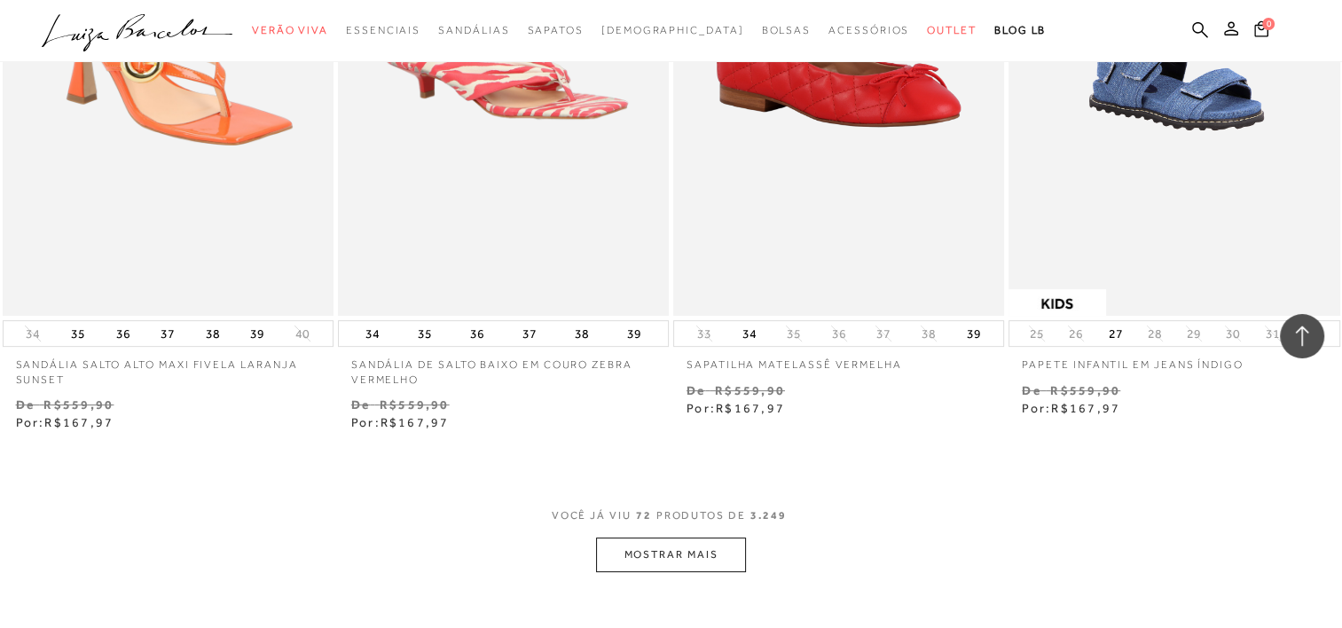
scroll to position [7537, 0]
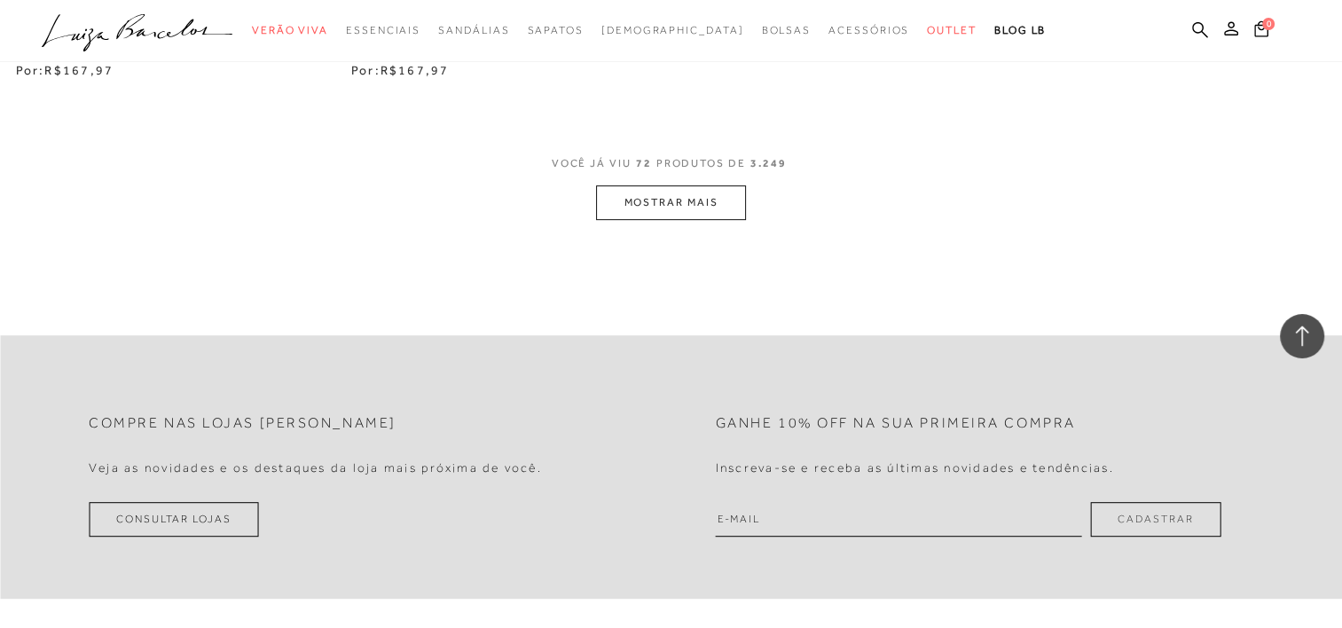
click at [707, 206] on button "MOSTRAR MAIS" at bounding box center [670, 202] width 149 height 35
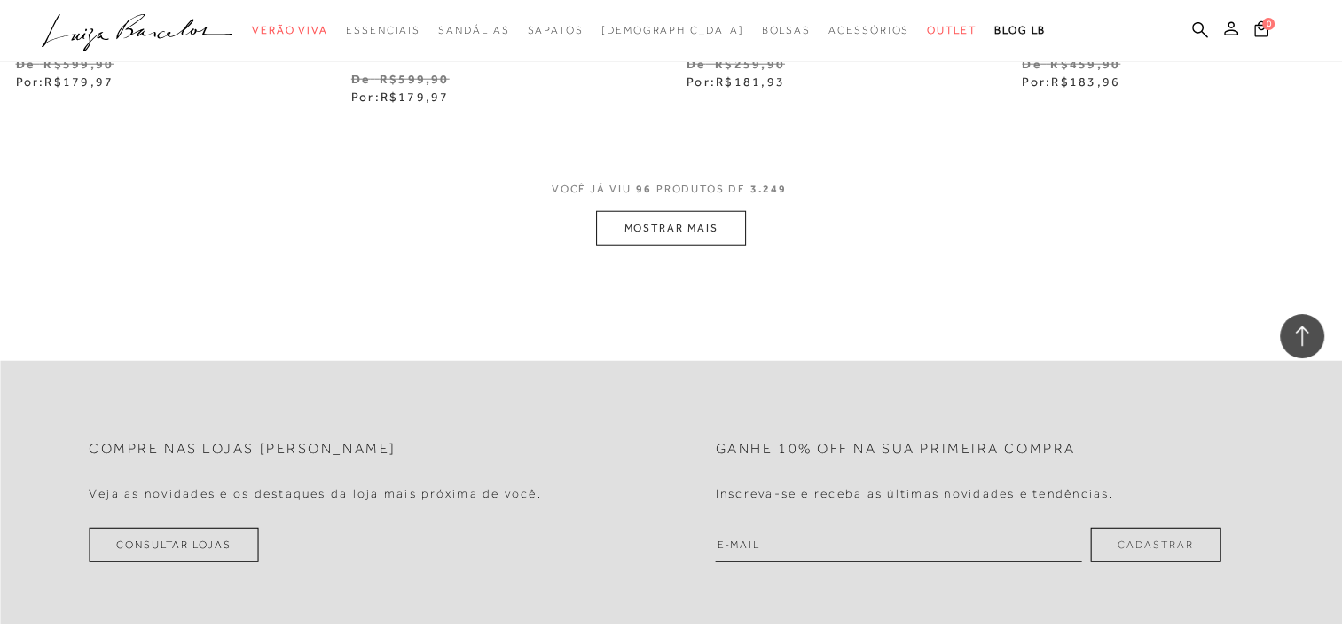
scroll to position [11298, 0]
click at [678, 224] on button "MOSTRAR MAIS" at bounding box center [670, 226] width 149 height 35
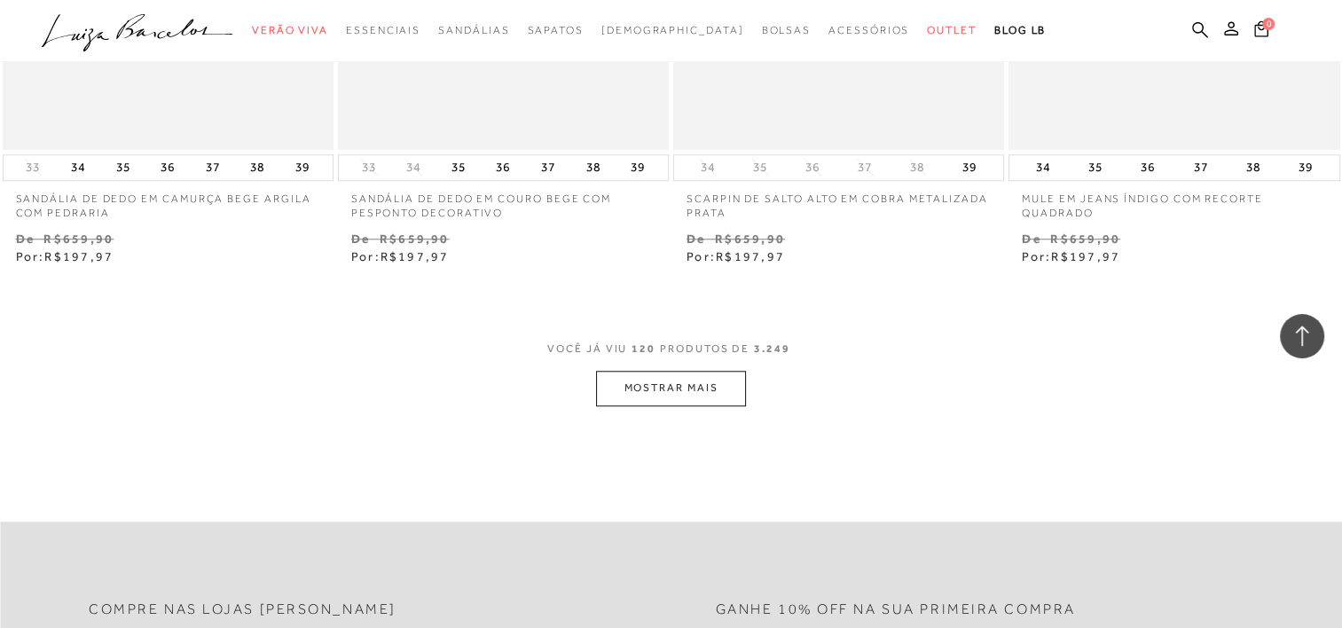
scroll to position [14920, 0]
click at [682, 380] on button "MOSTRAR MAIS" at bounding box center [670, 390] width 149 height 35
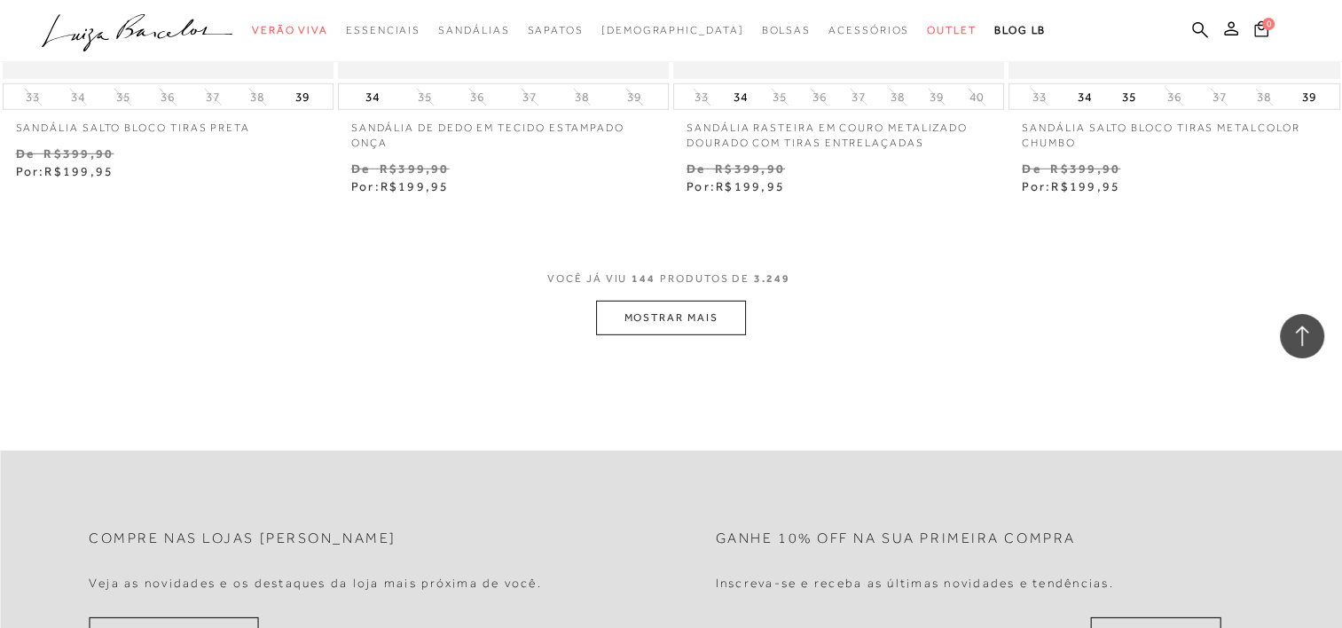
scroll to position [18762, 0]
click at [670, 322] on button "MOSTRAR MAIS" at bounding box center [670, 319] width 149 height 35
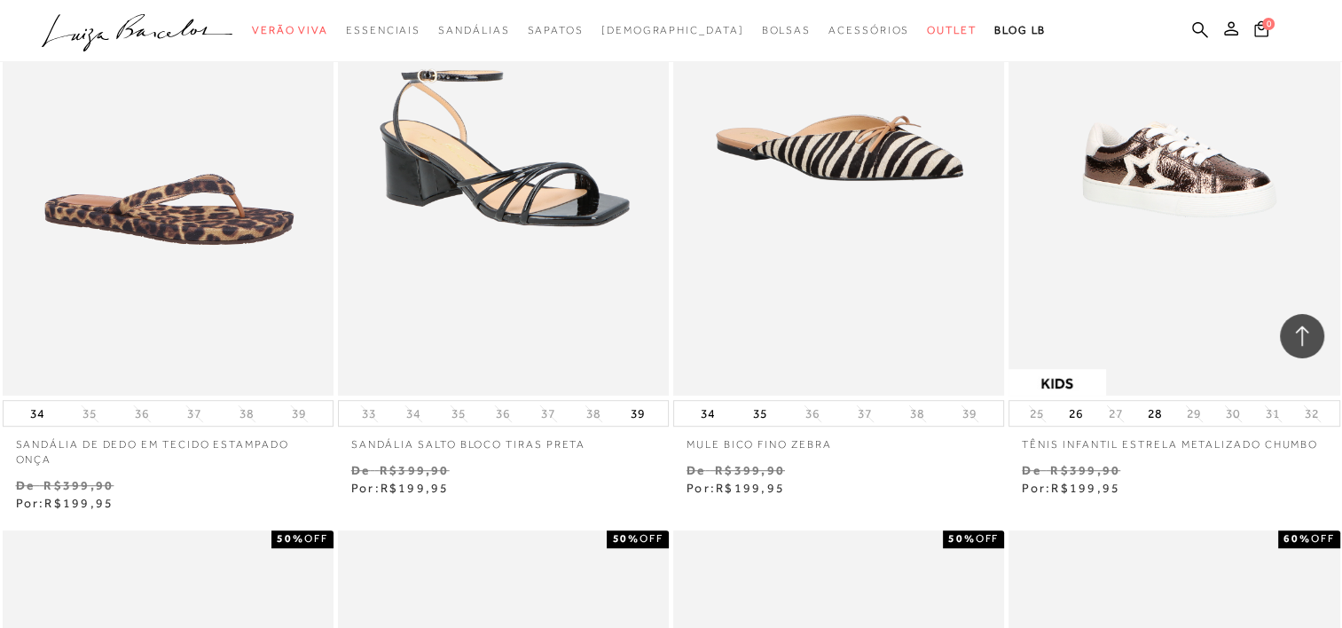
scroll to position [21142, 0]
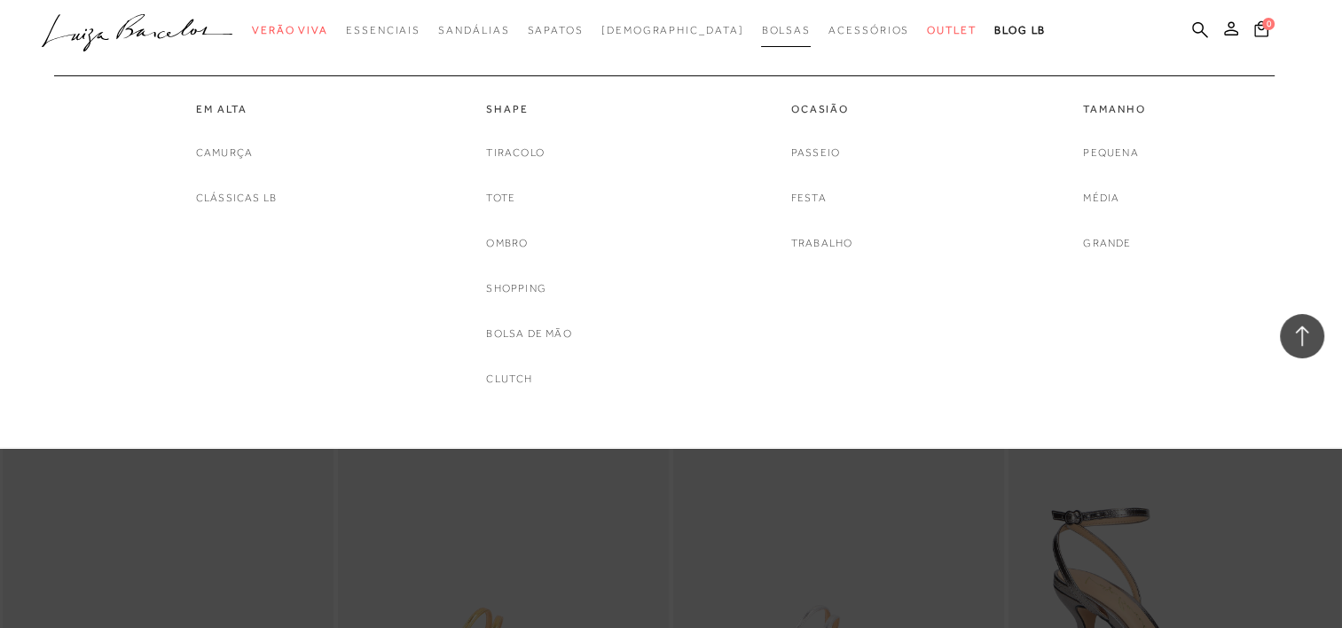
click at [761, 35] on span "Bolsas" at bounding box center [786, 30] width 50 height 12
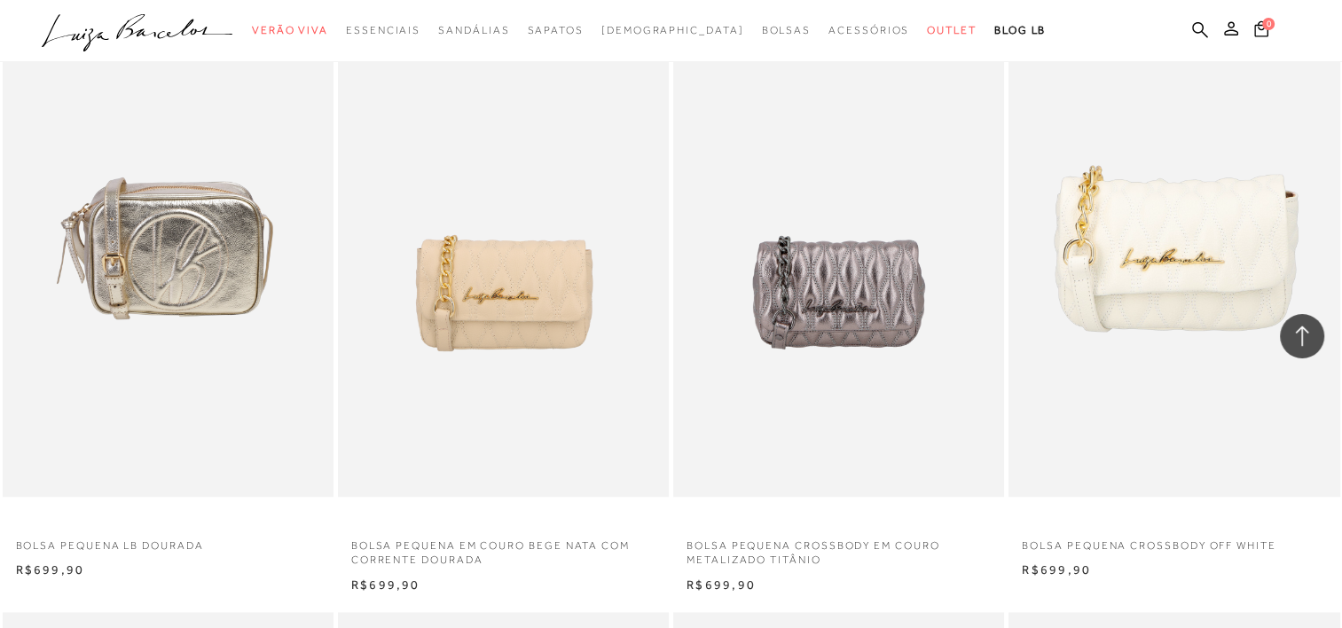
scroll to position [2007, 0]
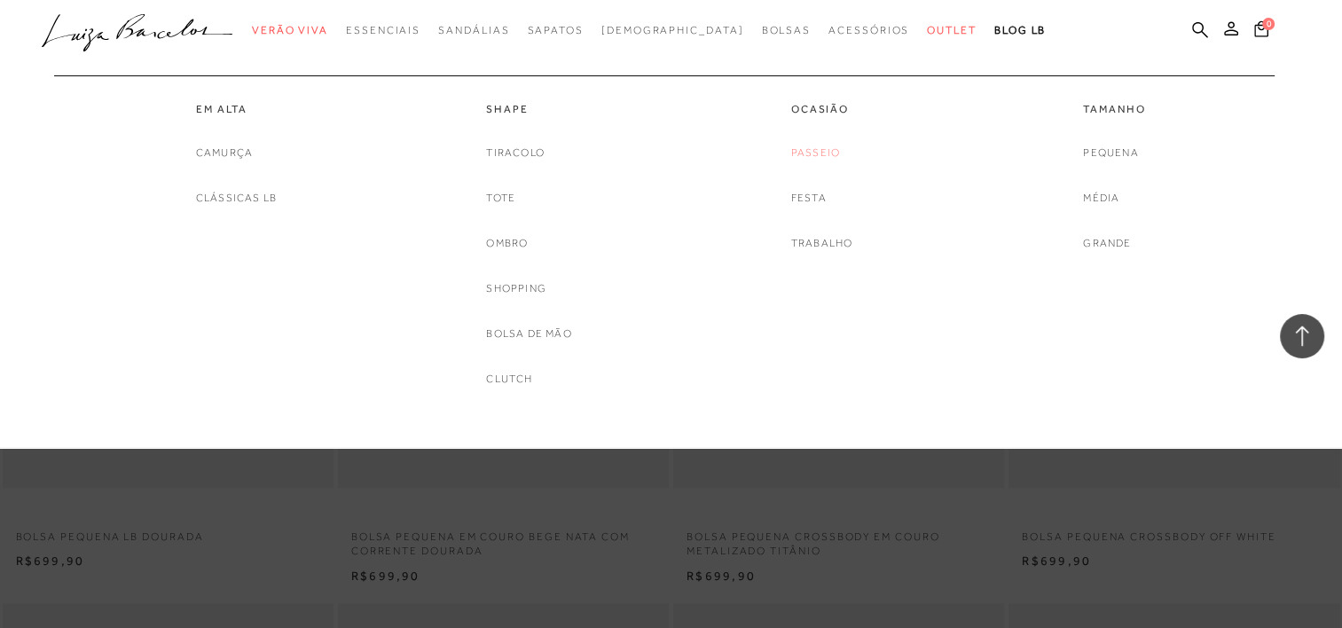
click at [817, 149] on link "Passeio" at bounding box center [815, 153] width 49 height 19
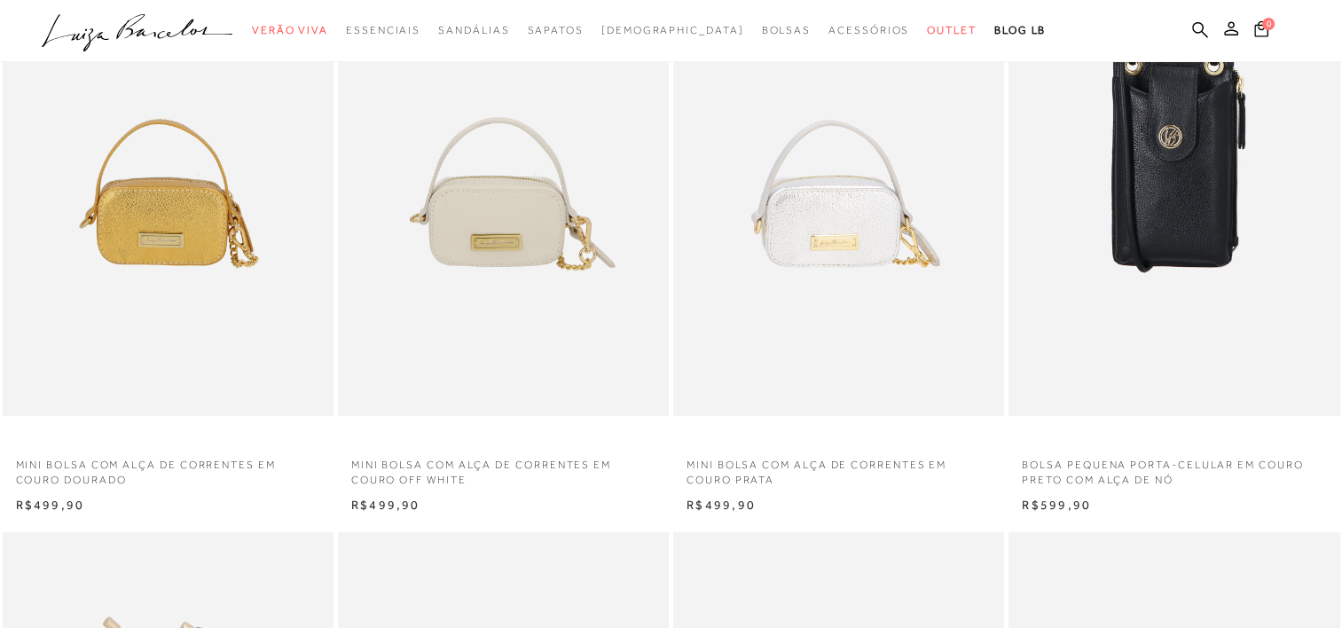
scroll to position [89, 0]
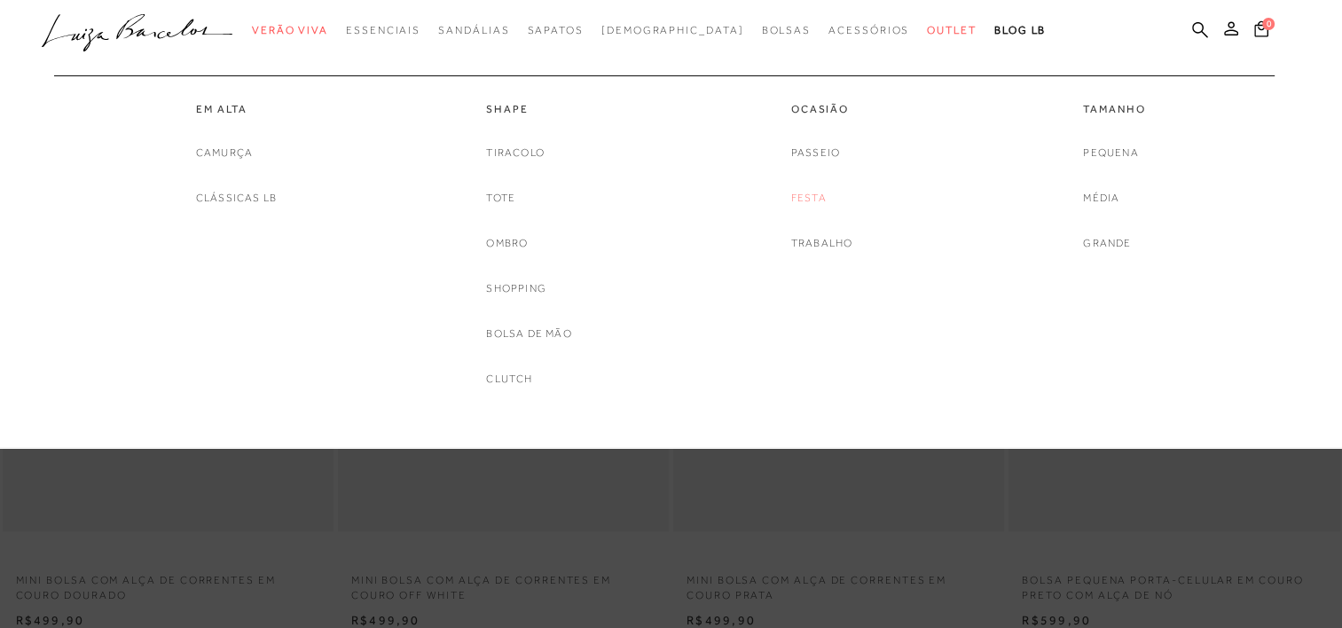
click at [801, 202] on link "Festa" at bounding box center [808, 198] width 35 height 19
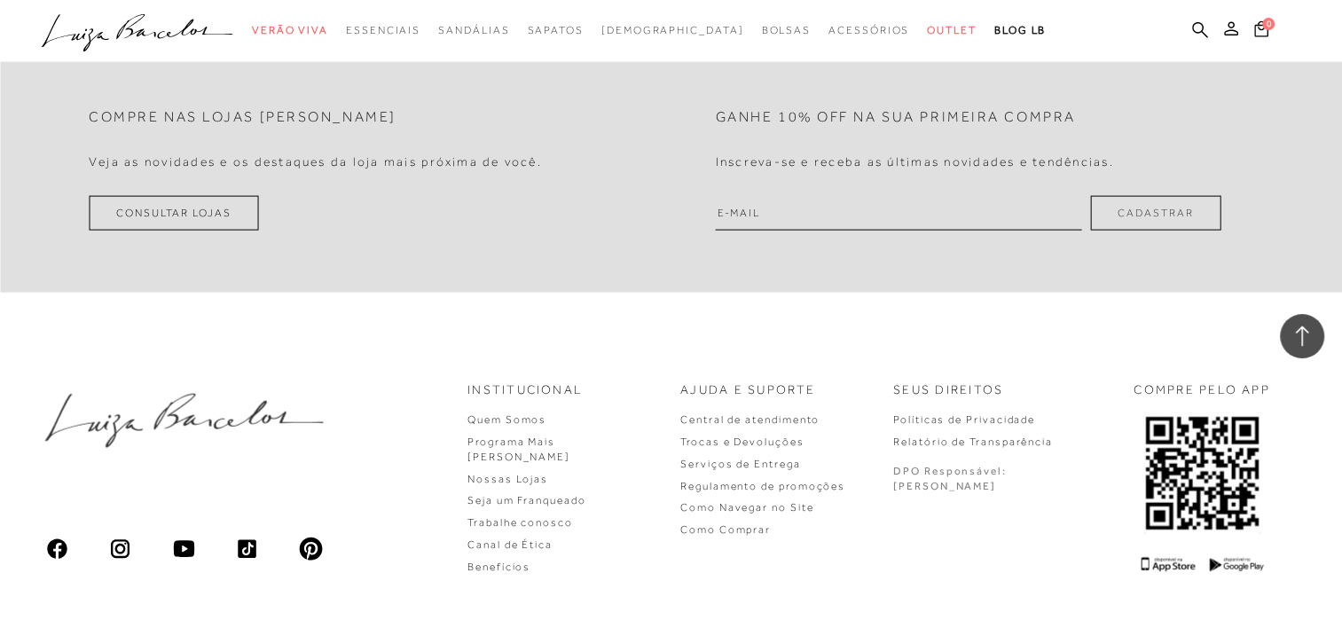
scroll to position [3835, 0]
